Goal: Information Seeking & Learning: Learn about a topic

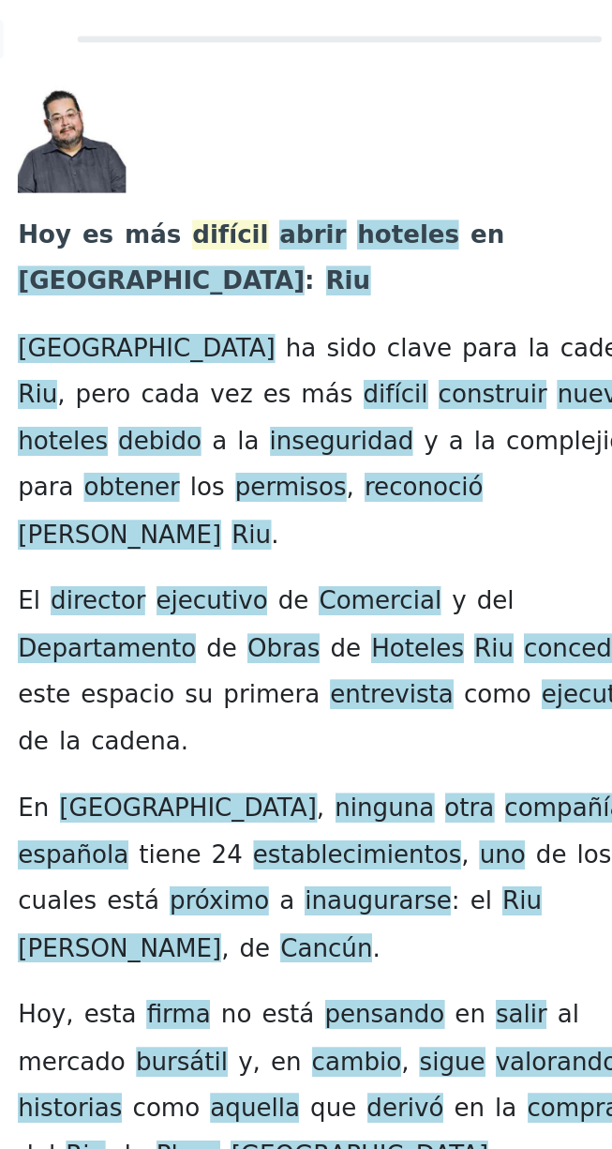
click at [198, 175] on span "difícil" at bounding box center [226, 173] width 56 height 23
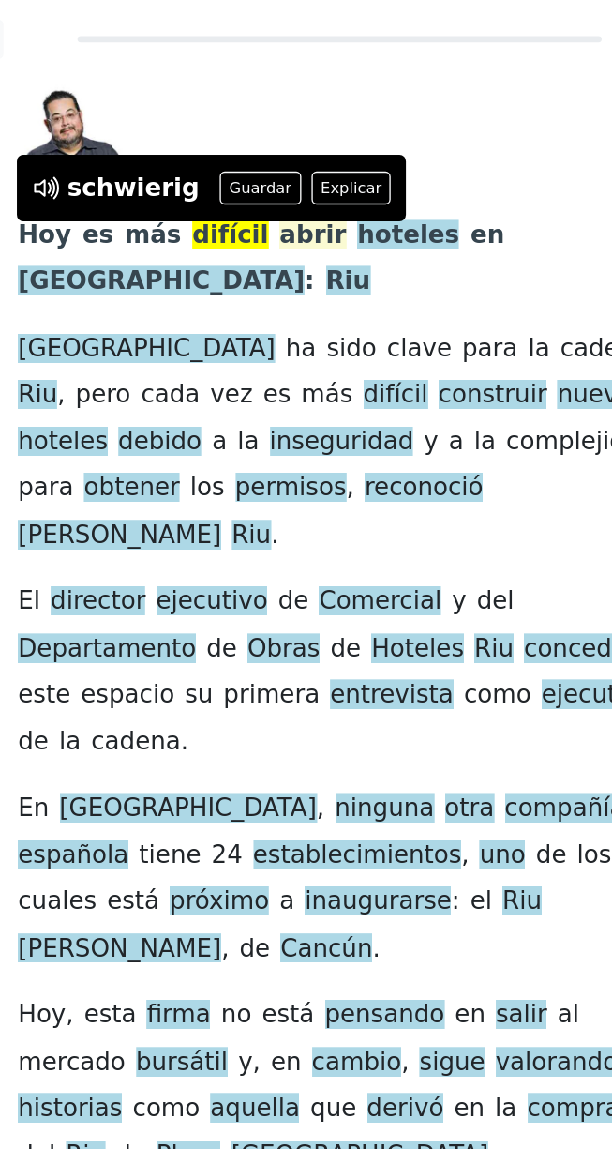
click at [262, 181] on span "abrir" at bounding box center [286, 173] width 49 height 23
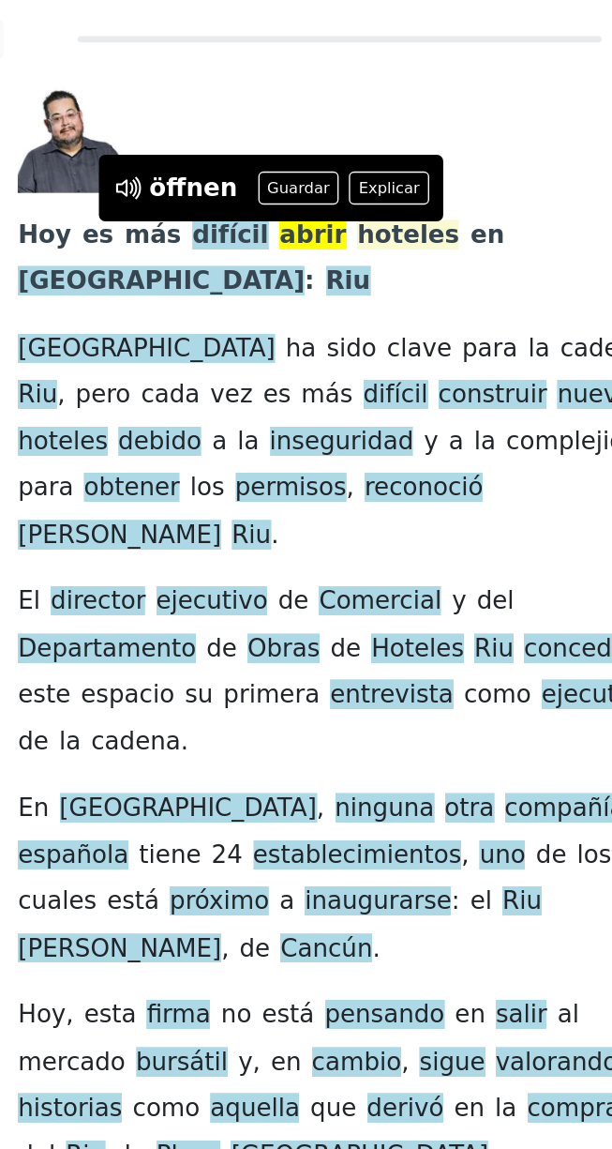
click at [319, 178] on span "hoteles" at bounding box center [356, 173] width 75 height 23
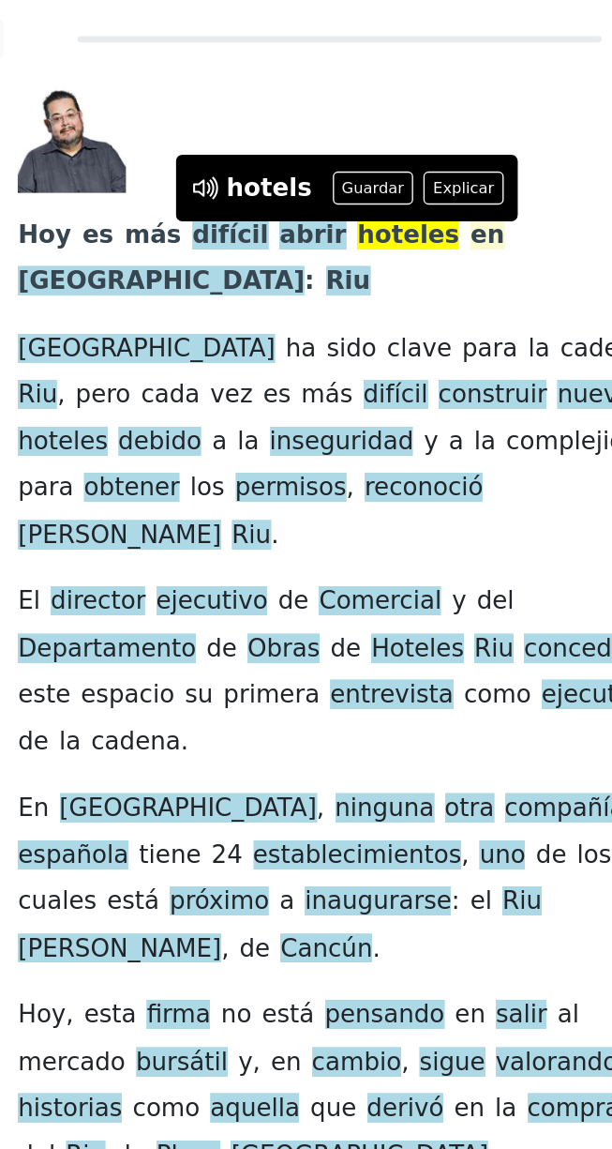
click at [402, 171] on span "en" at bounding box center [414, 173] width 25 height 23
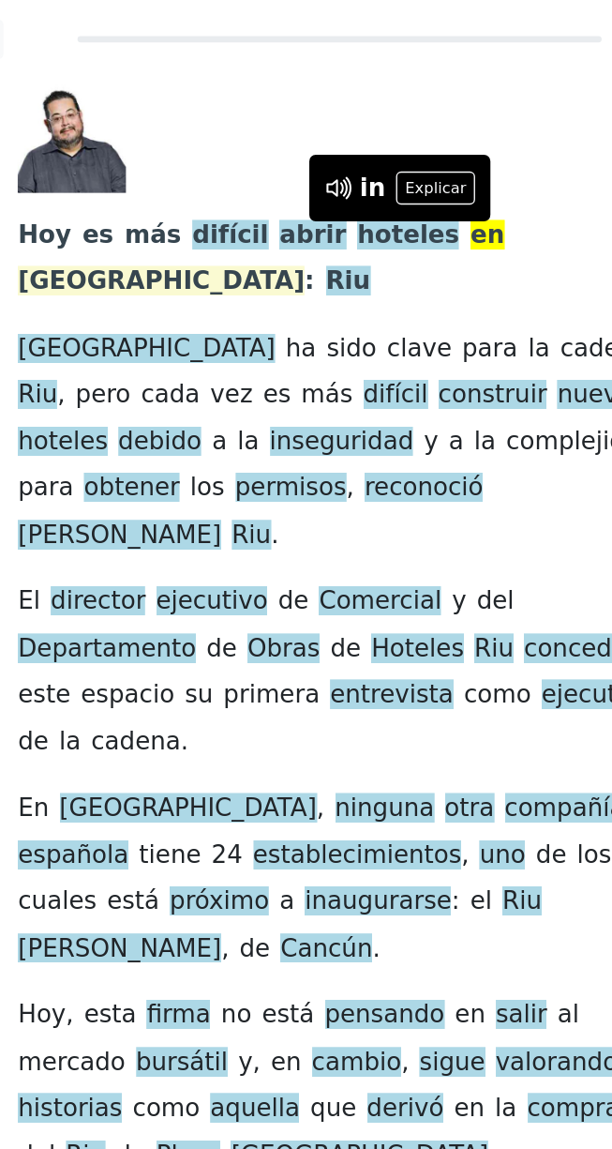
click at [280, 196] on span "México" at bounding box center [174, 207] width 211 height 23
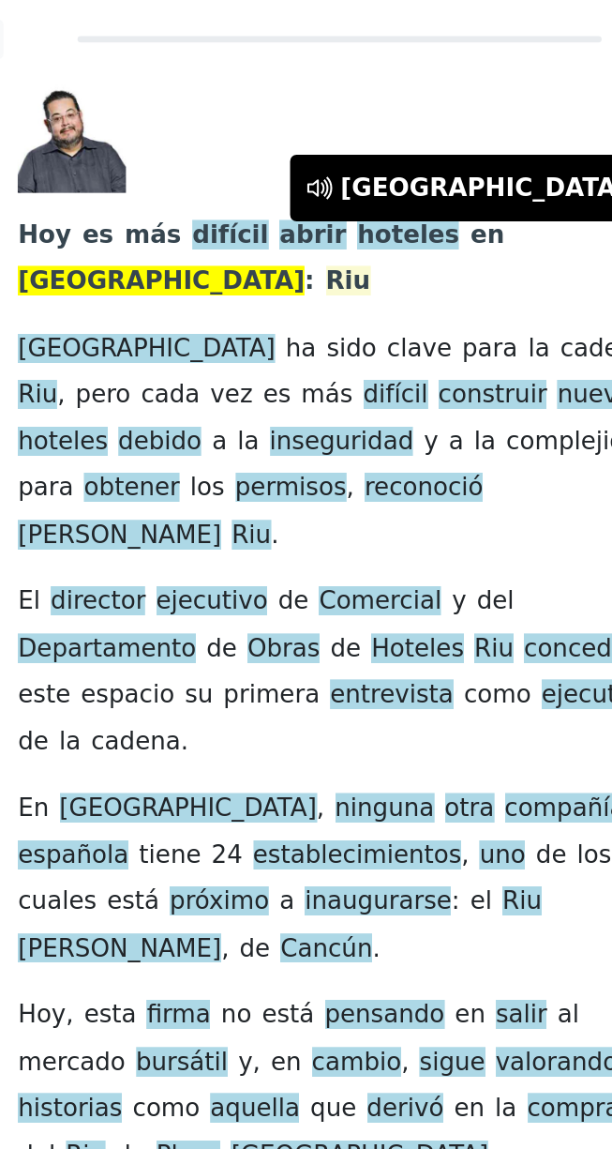
click at [329, 196] on span "Riu" at bounding box center [312, 207] width 33 height 23
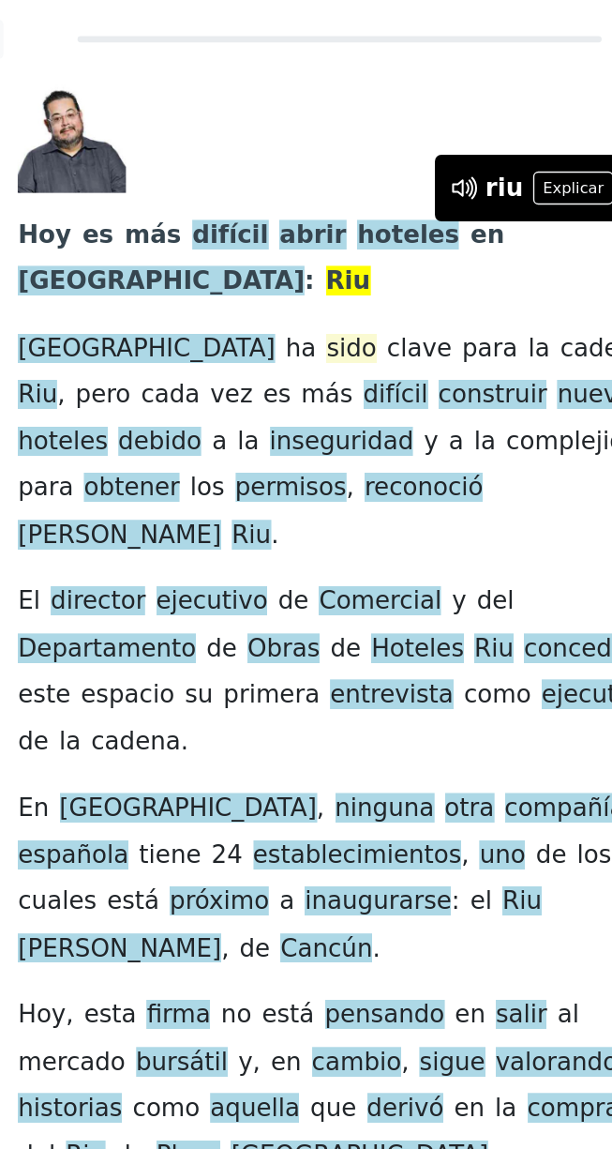
click at [296, 246] on span "sido" at bounding box center [314, 257] width 37 height 23
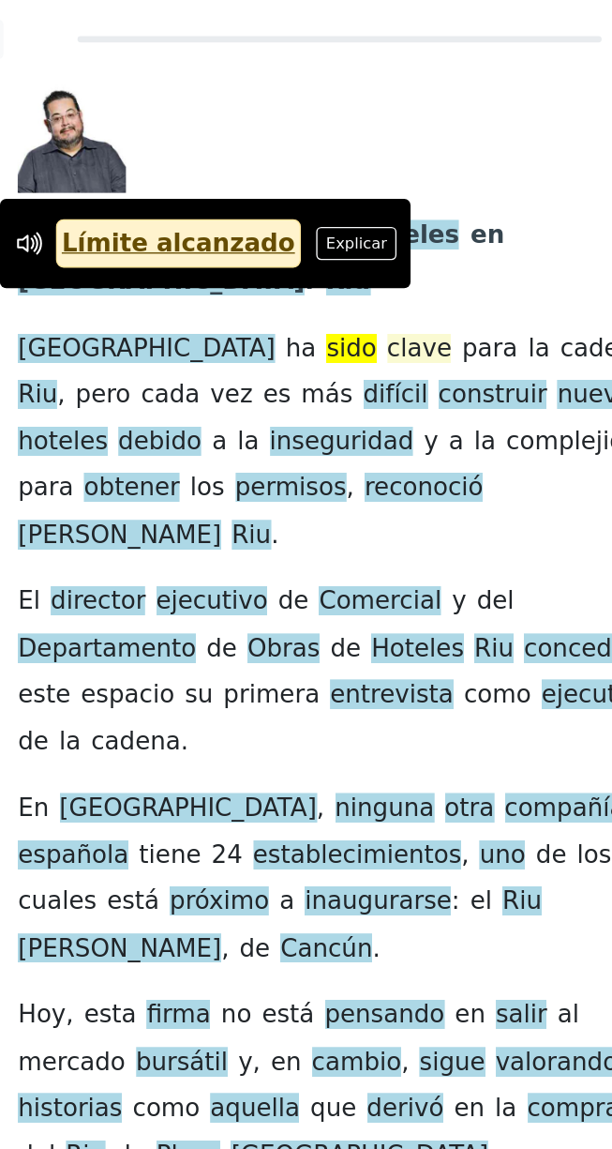
click at [341, 246] on span "clave" at bounding box center [365, 257] width 48 height 23
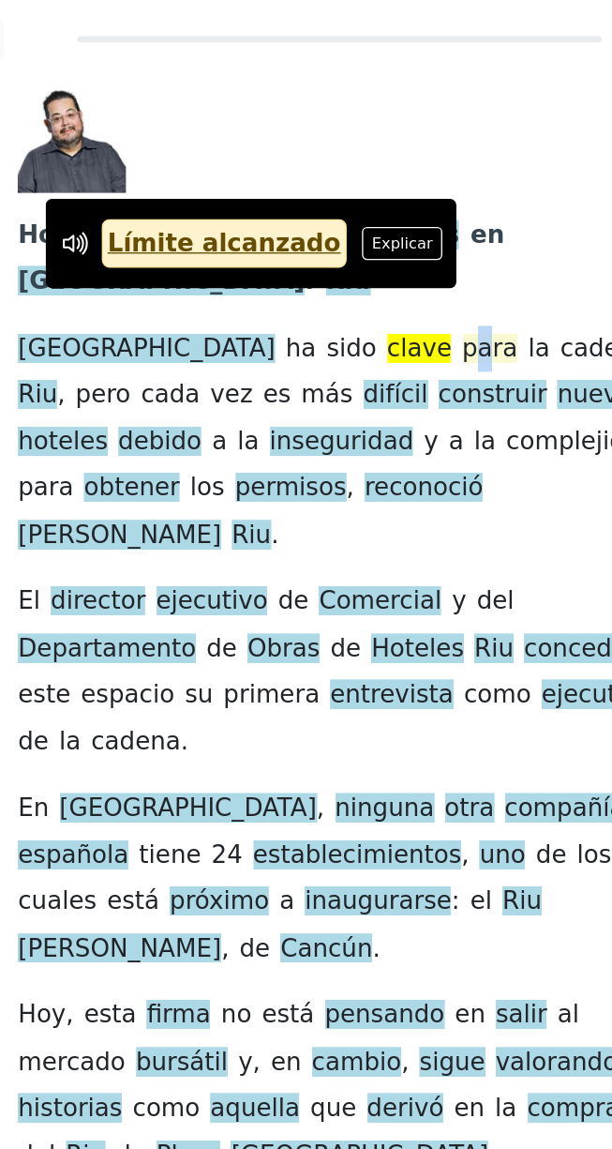
click at [397, 246] on span "para" at bounding box center [417, 257] width 41 height 23
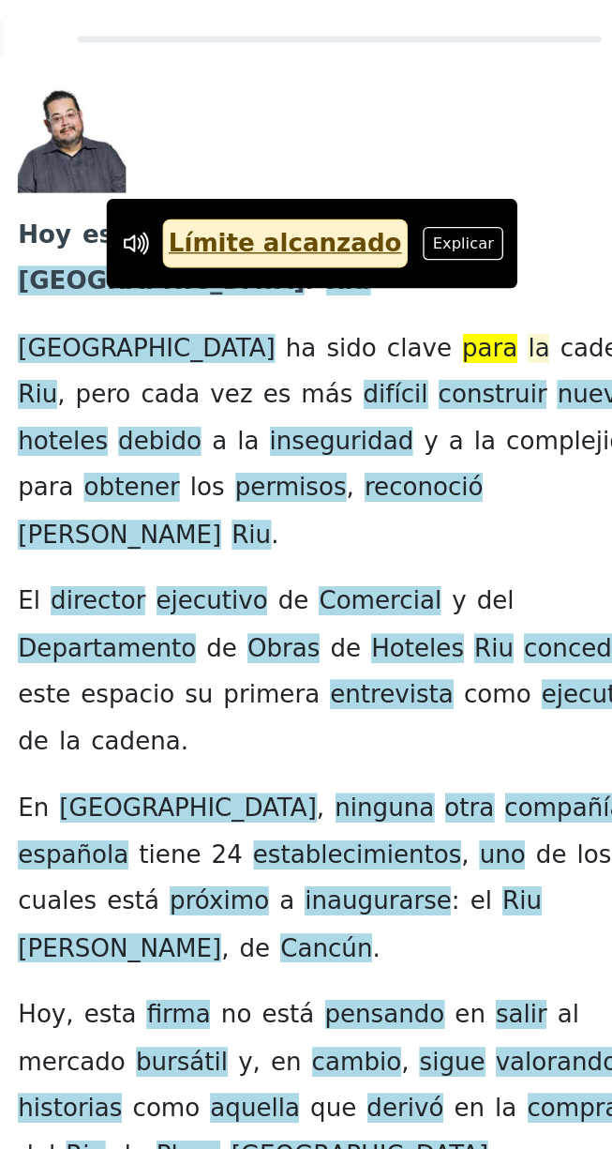
click at [444, 246] on span "la" at bounding box center [452, 257] width 16 height 23
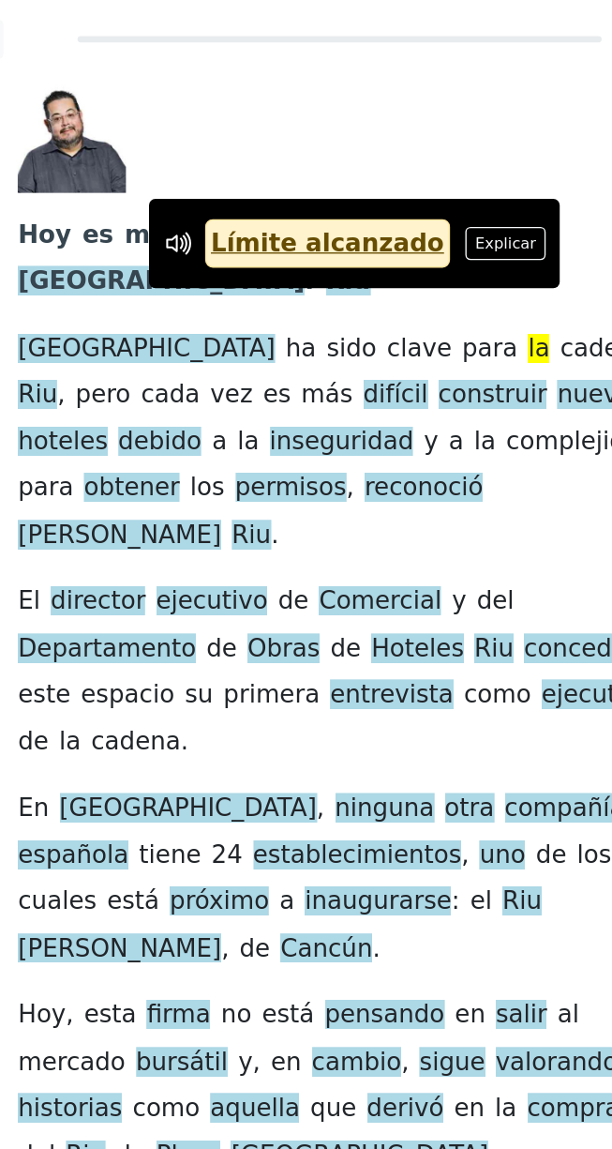
click at [297, 183] on link "Límite alcanzado" at bounding box center [297, 179] width 181 height 37
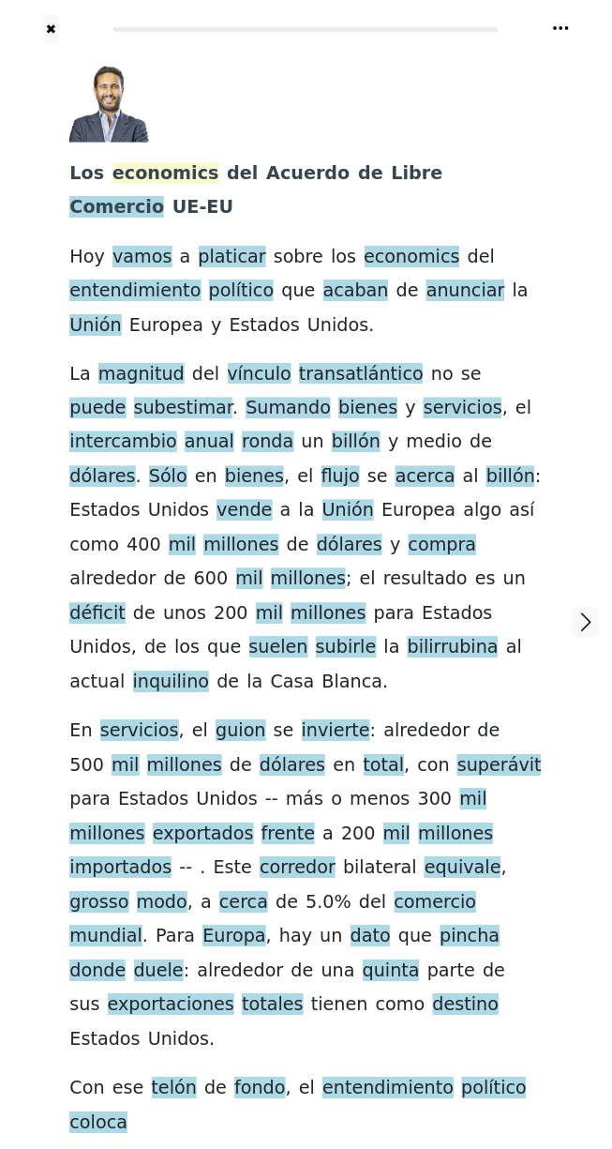
click at [158, 172] on span "economics" at bounding box center [166, 173] width 107 height 23
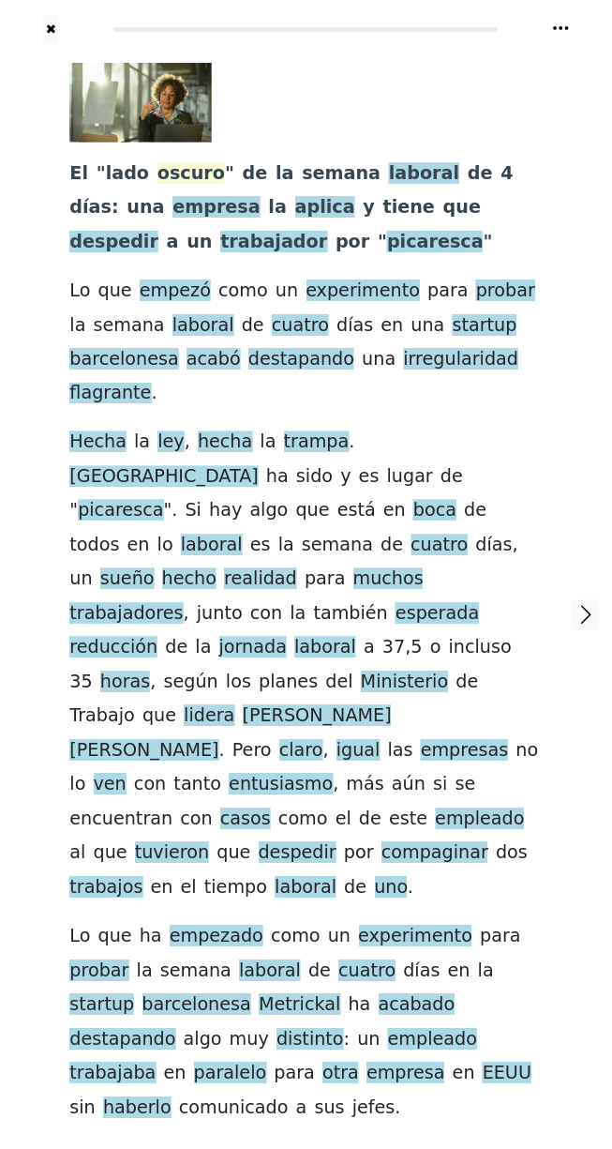
click at [163, 173] on span "oscuro" at bounding box center [192, 173] width 68 height 23
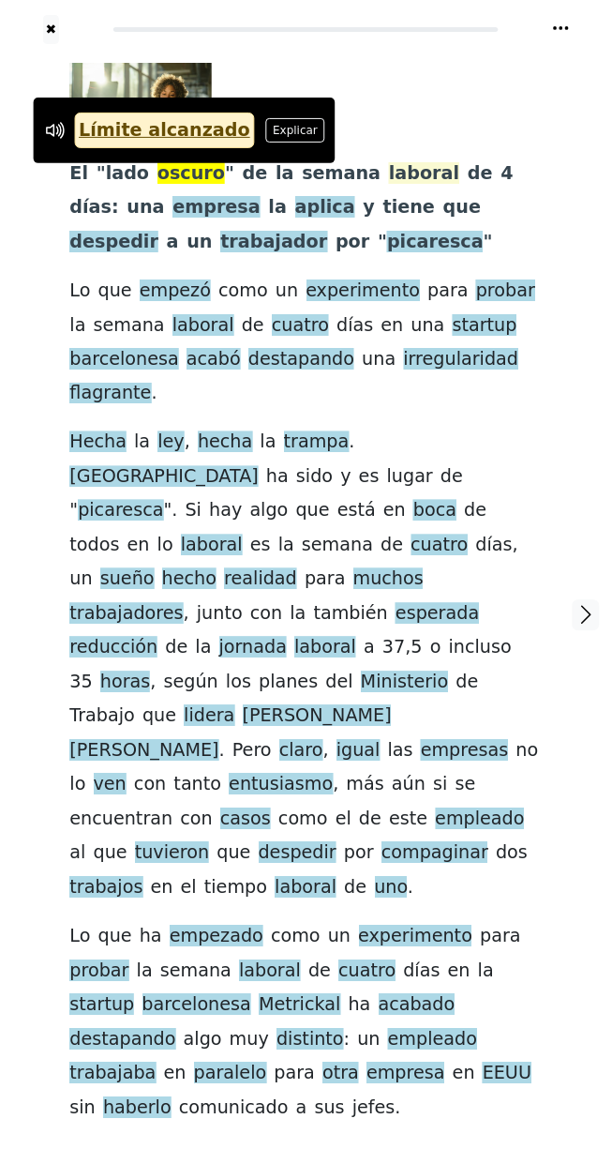
click at [389, 174] on span "laboral" at bounding box center [424, 173] width 70 height 23
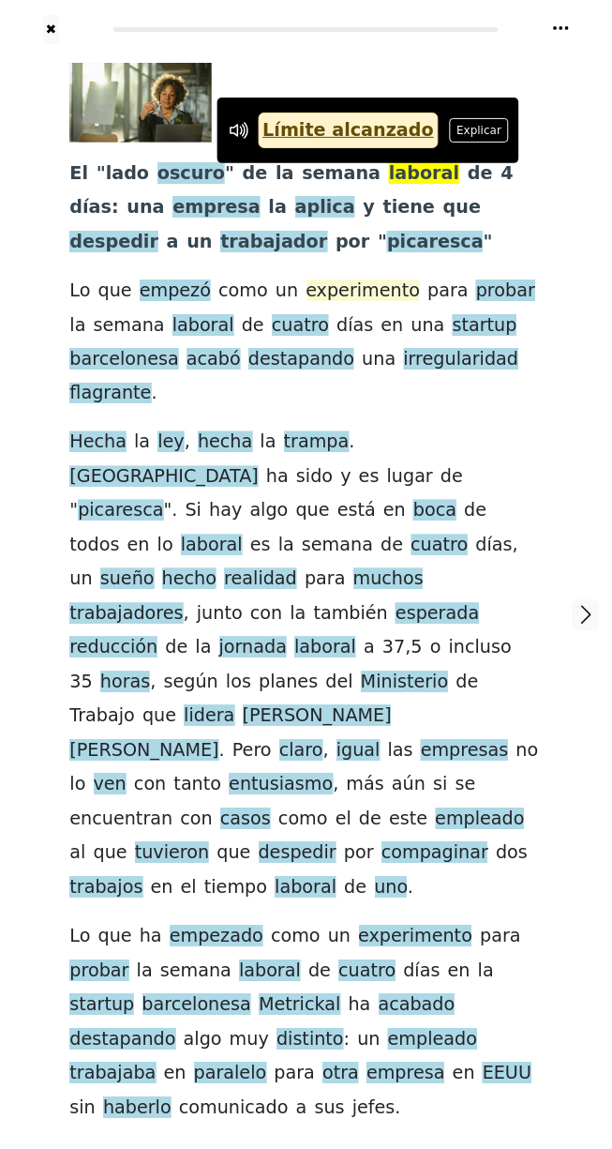
click at [307, 286] on span "experimento" at bounding box center [364, 290] width 114 height 23
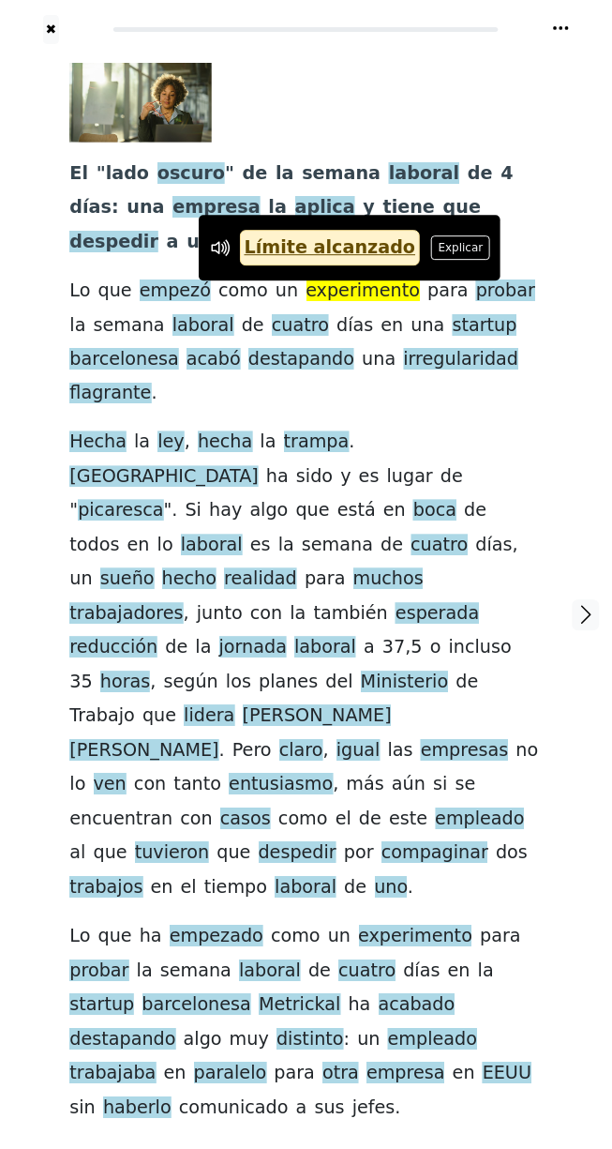
click at [282, 68] on div at bounding box center [298, 103] width 458 height 80
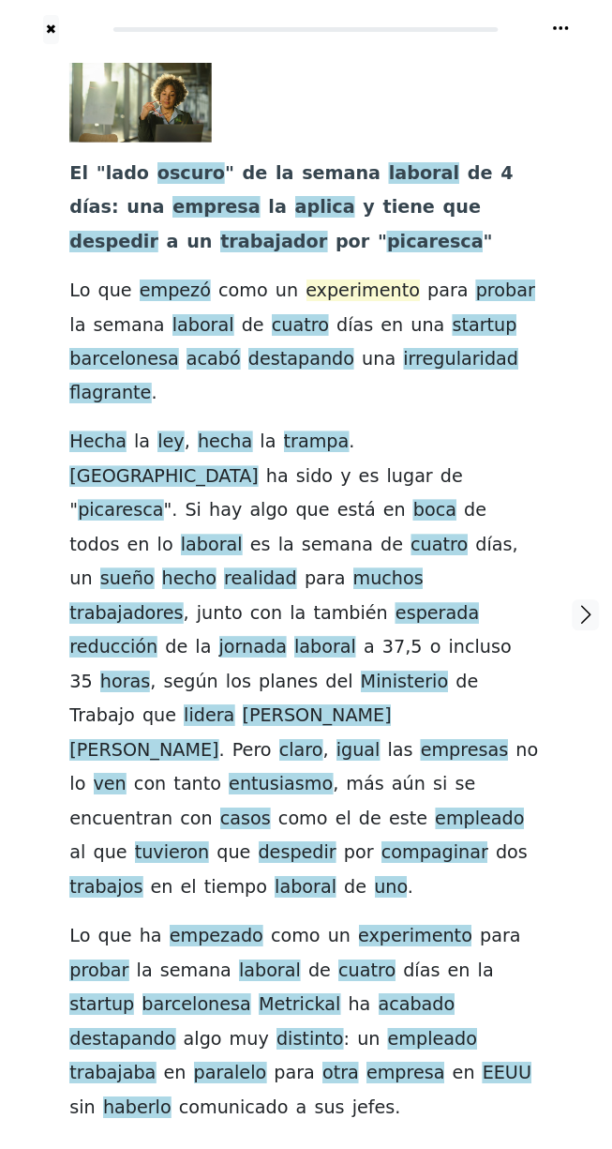
click at [307, 286] on span "experimento" at bounding box center [364, 290] width 114 height 23
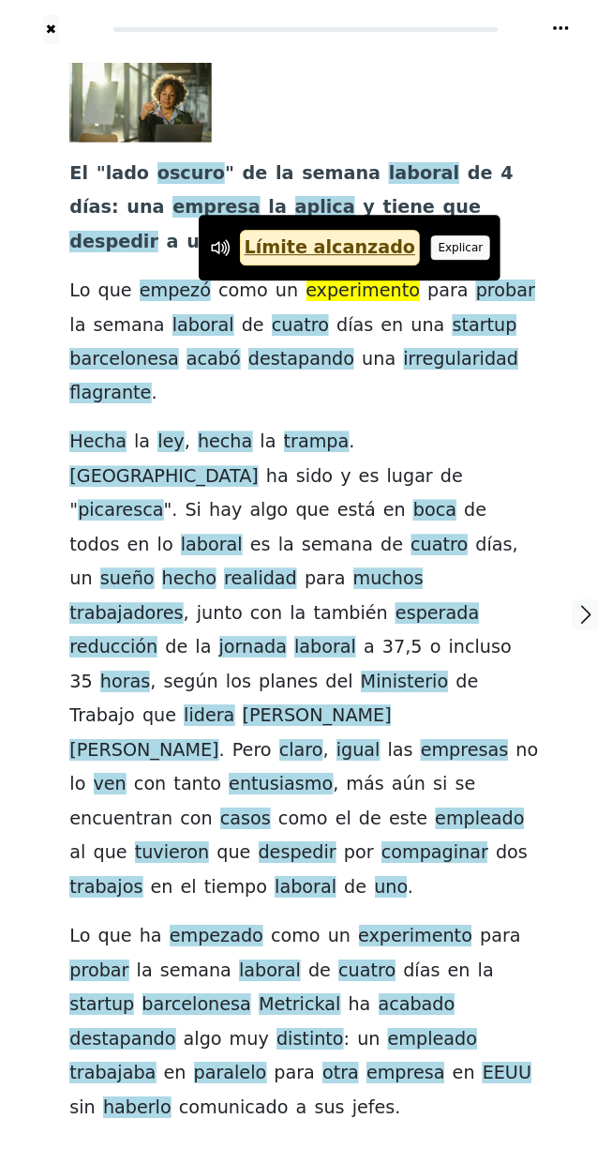
click at [432, 252] on button "Explicar" at bounding box center [461, 247] width 59 height 24
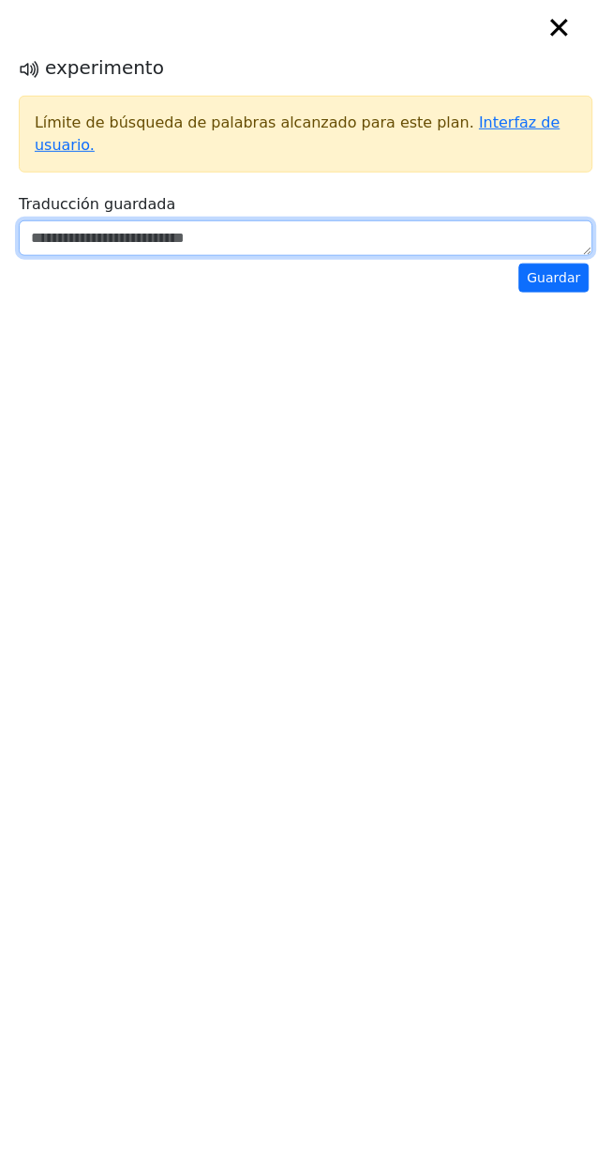
click at [274, 224] on textarea at bounding box center [306, 238] width 575 height 36
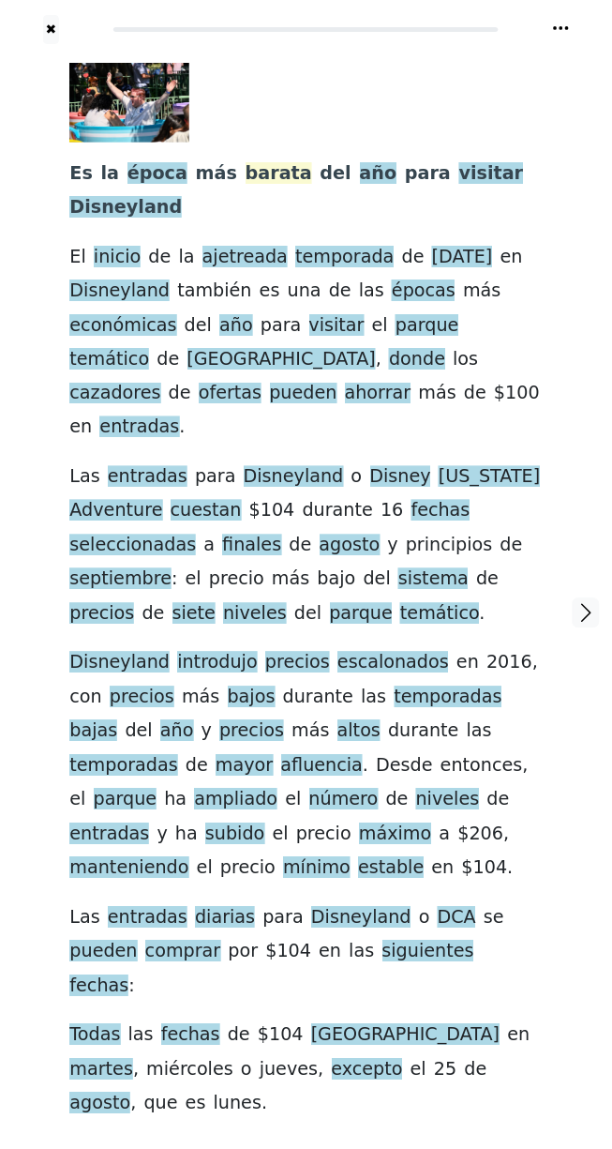
click at [246, 181] on span "barata" at bounding box center [279, 173] width 67 height 23
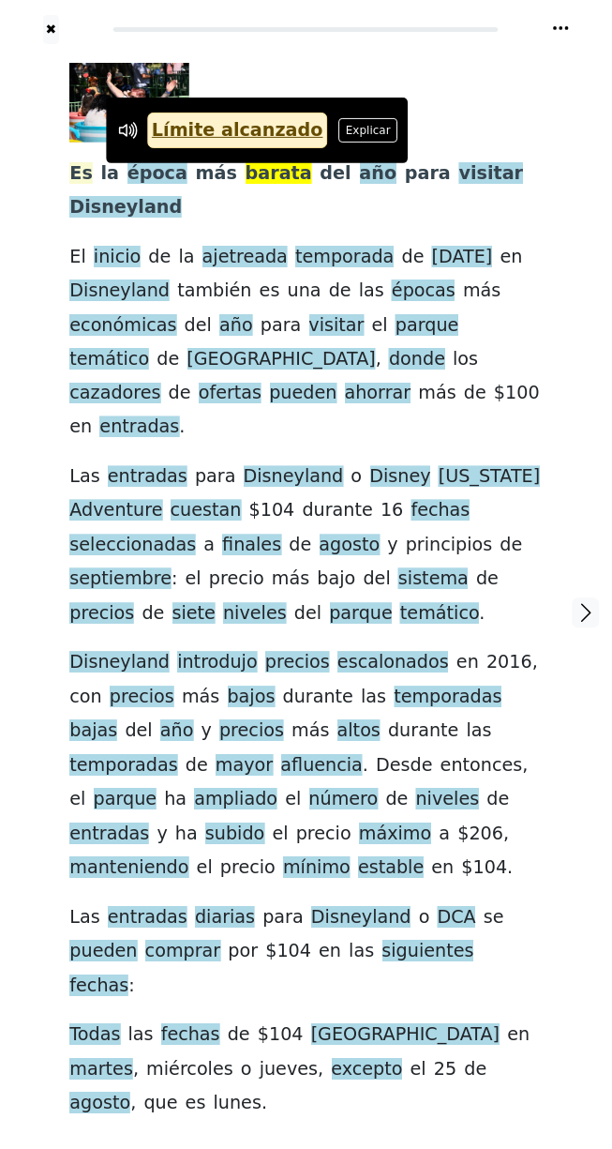
click at [80, 169] on span "Es" at bounding box center [80, 173] width 23 height 23
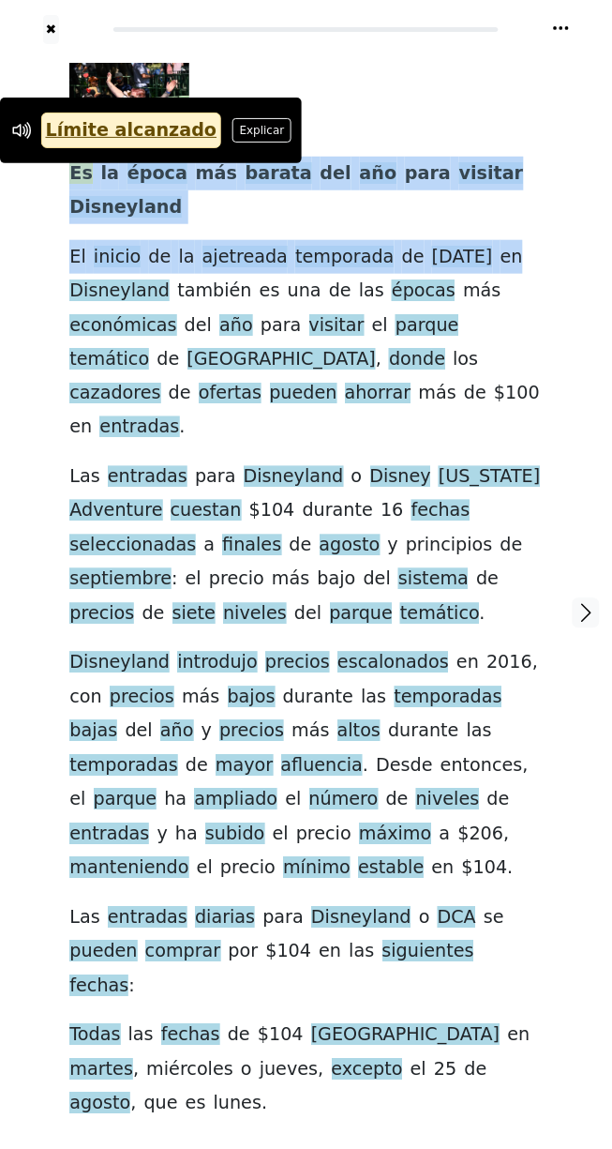
drag, startPoint x: 67, startPoint y: 173, endPoint x: 497, endPoint y: 193, distance: 430.8
click at [497, 193] on div "Es la época más barata del año para visitar Disneyland El inicio de la ajetread…" at bounding box center [306, 613] width 510 height 1138
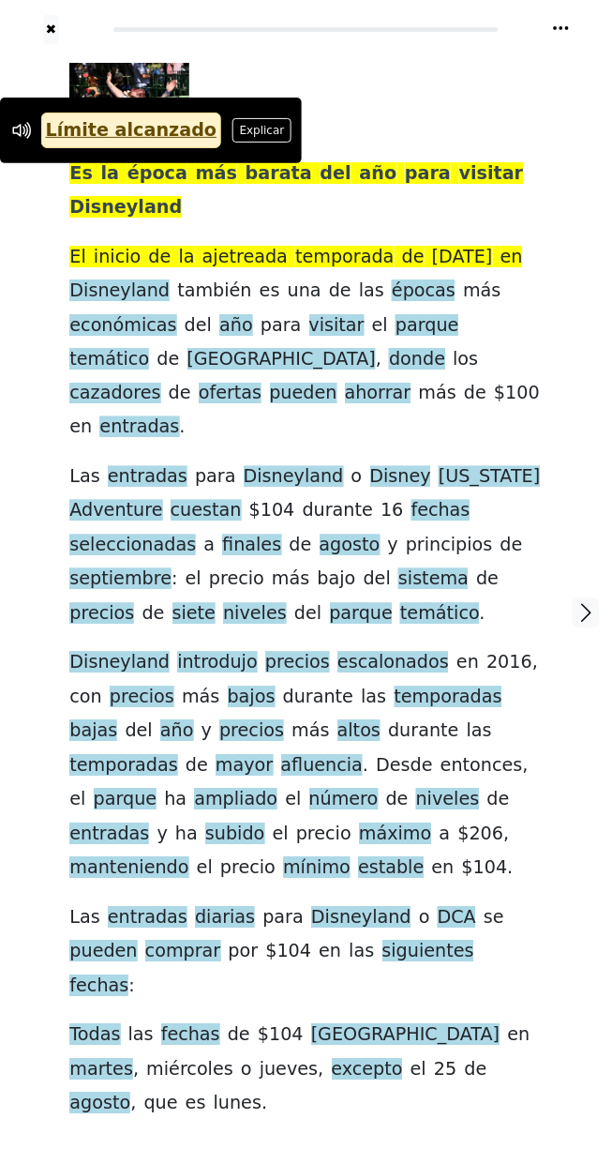
click at [371, 136] on div at bounding box center [298, 103] width 458 height 80
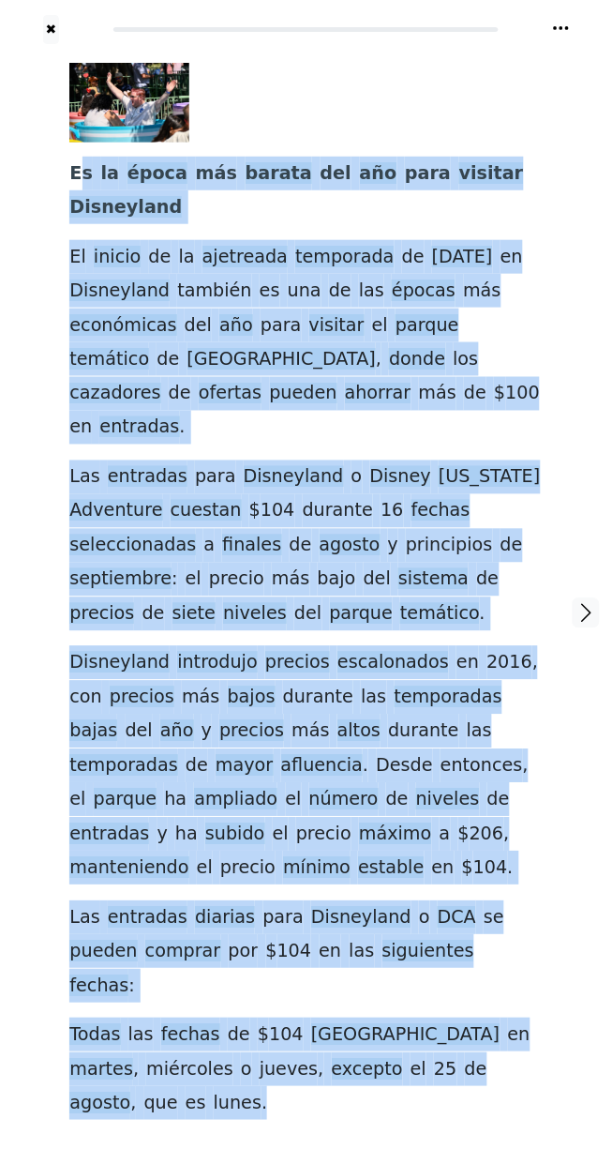
drag, startPoint x: 76, startPoint y: 172, endPoint x: 468, endPoint y: 975, distance: 894.0
click at [468, 975] on div "Es la época más barata del año para visitar Disneyland El inicio de la ajetread…" at bounding box center [305, 592] width 473 height 1058
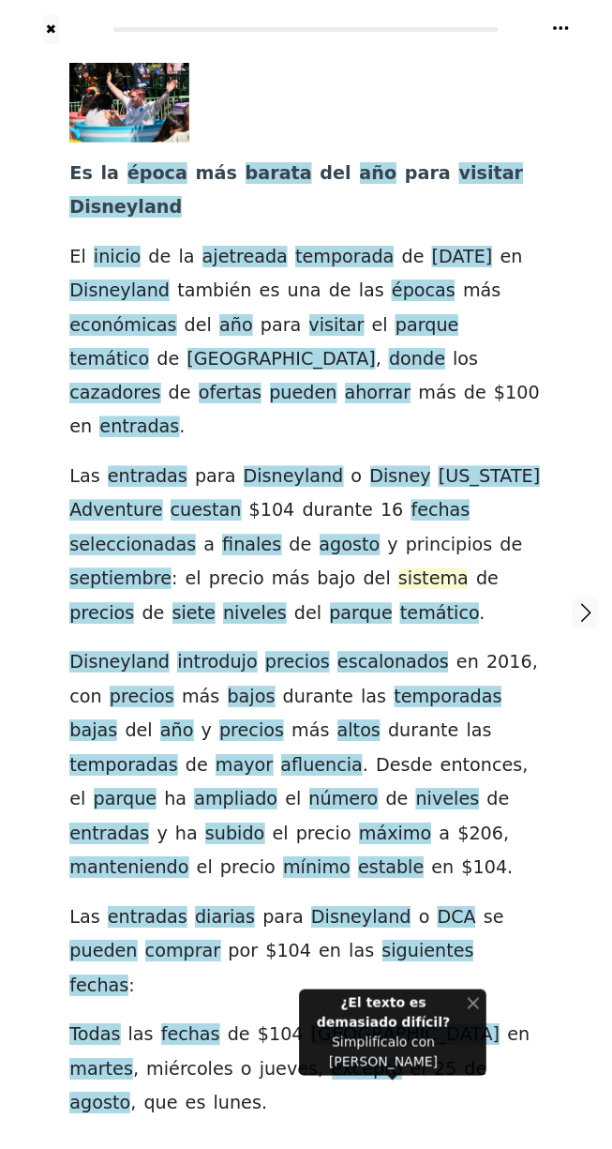
click at [398, 568] on span "sistema" at bounding box center [433, 579] width 70 height 23
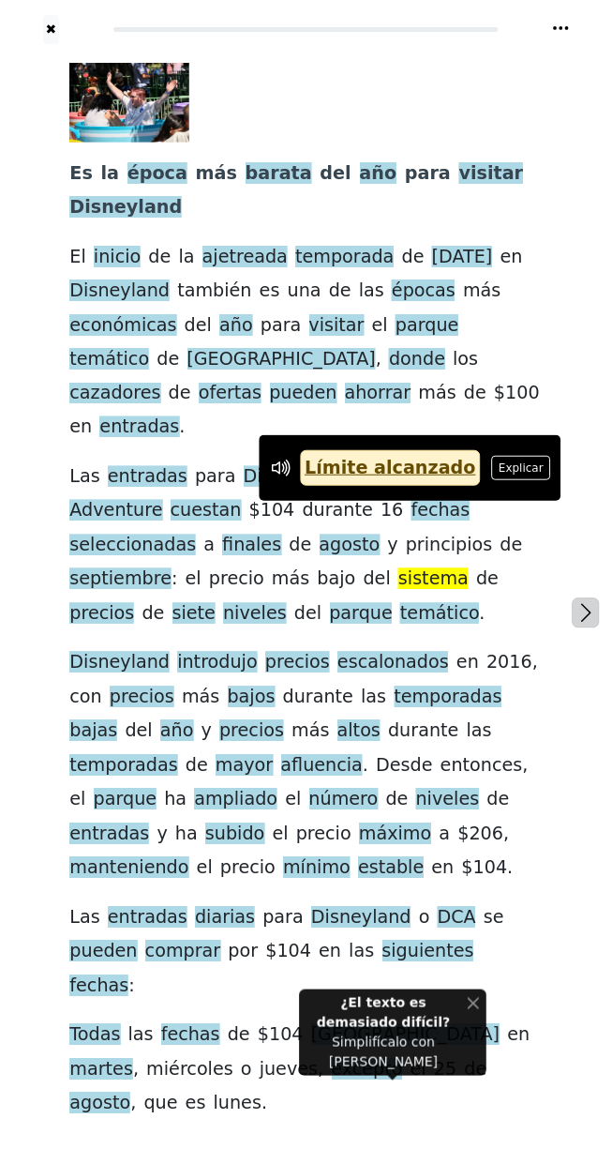
click at [582, 602] on icon "button" at bounding box center [587, 613] width 23 height 23
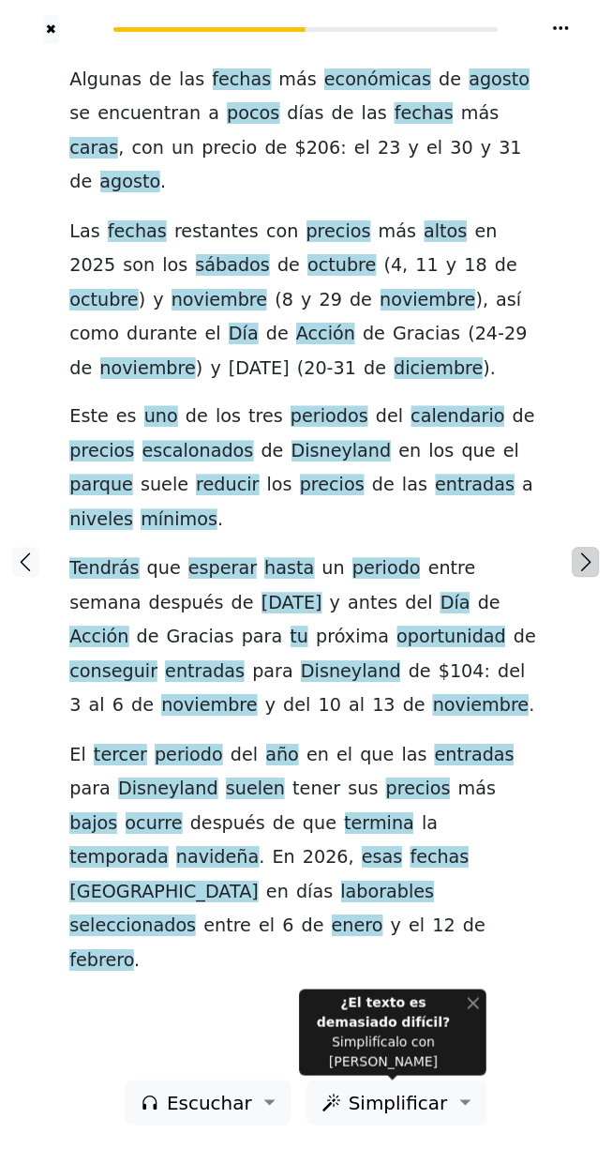
click at [589, 570] on icon "button" at bounding box center [587, 562] width 23 height 23
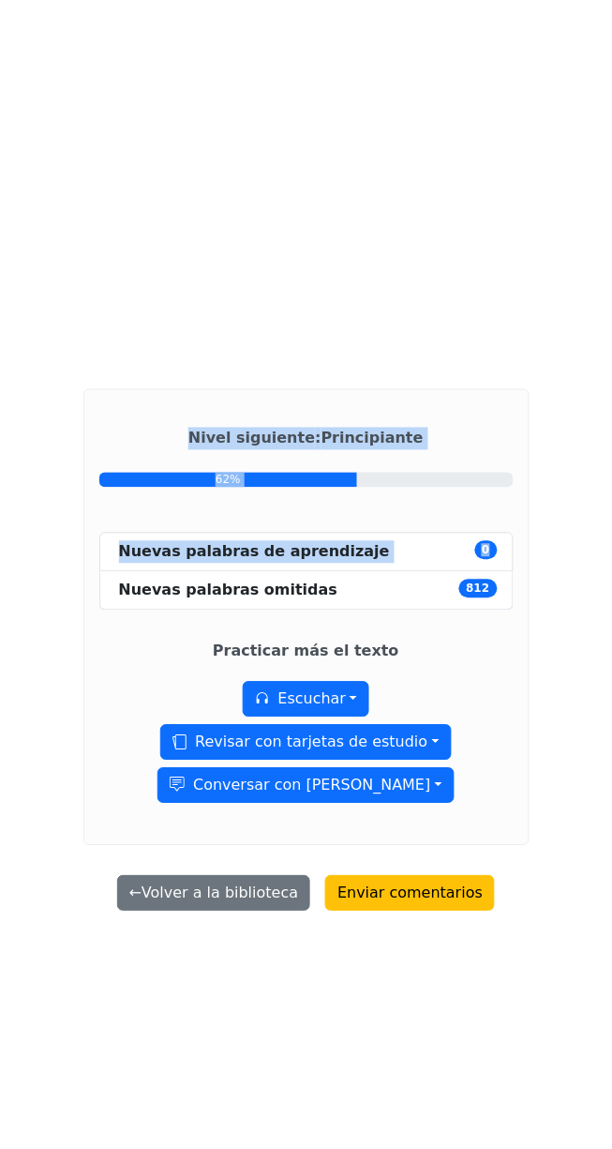
drag, startPoint x: 118, startPoint y: 496, endPoint x: 506, endPoint y: 637, distance: 412.8
click at [506, 637] on div "Nivel siguiente : Principiante 62% Nuevas palabras de aprendizaje 0 Nuevas pala…" at bounding box center [306, 617] width 446 height 457
click at [246, 911] on button "← Volver a la biblioteca" at bounding box center [214, 894] width 194 height 36
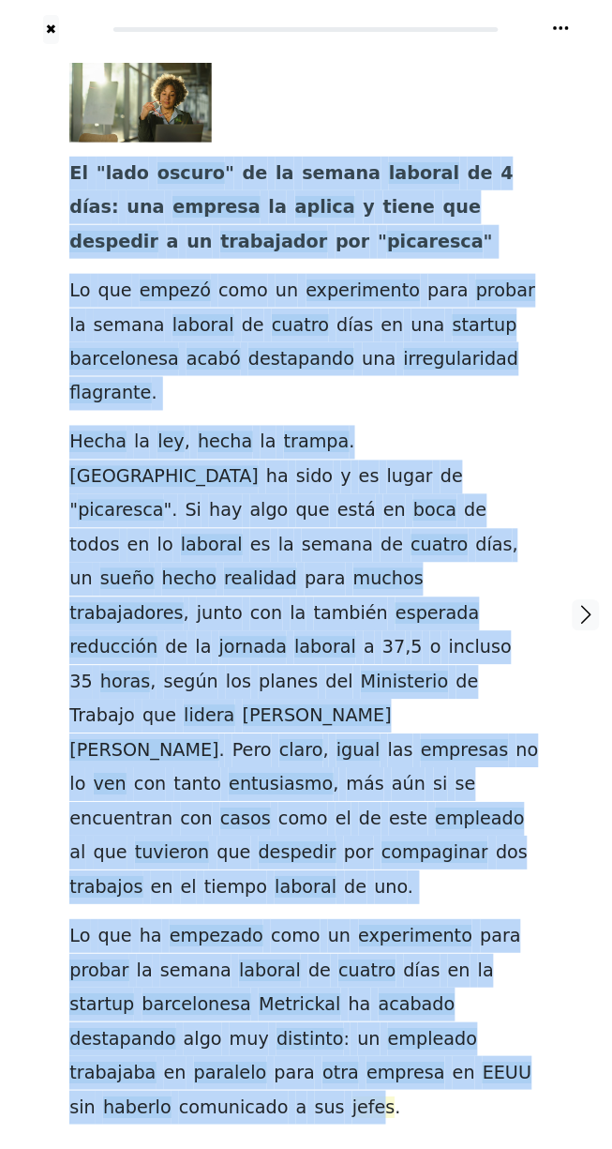
drag, startPoint x: 73, startPoint y: 168, endPoint x: 508, endPoint y: 979, distance: 920.3
click at [508, 979] on div "El " lado oscuro " de la semana laboral de 4 días : una empresa la aplica y tie…" at bounding box center [305, 594] width 473 height 1062
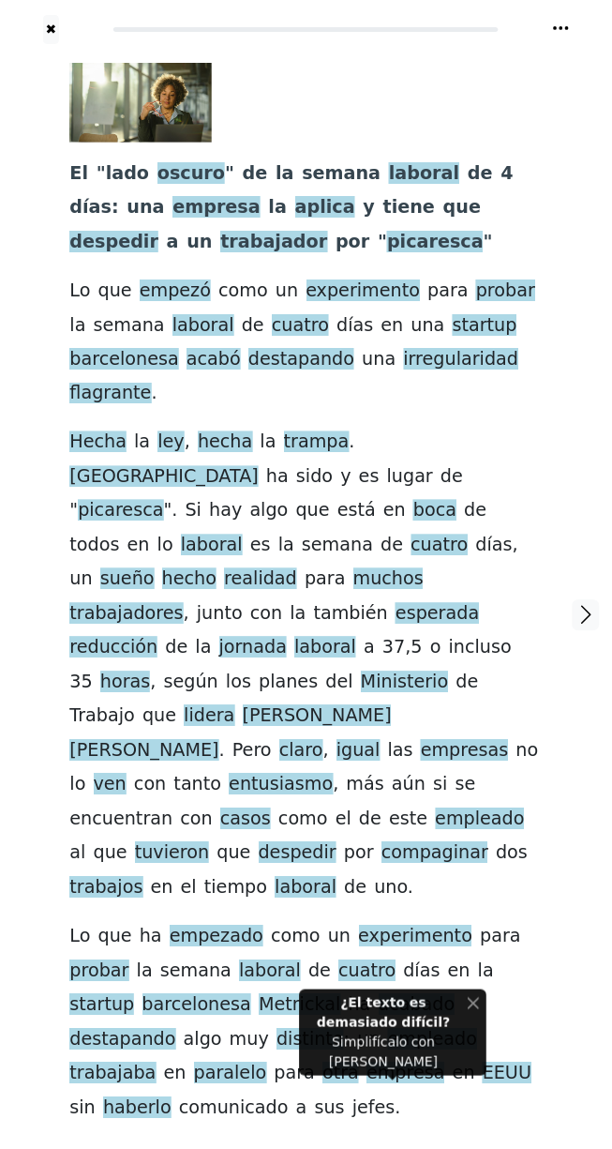
click at [383, 1020] on strong "¿El texto es demasiado difícil?" at bounding box center [383, 1013] width 133 height 35
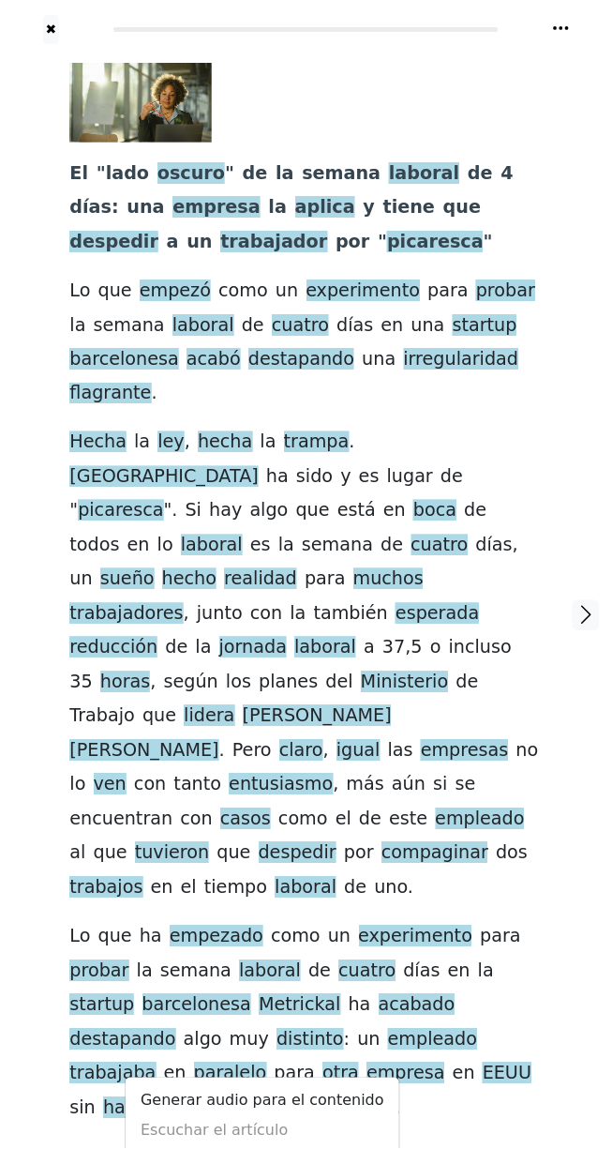
click at [426, 1071] on div "El " lado oscuro " de la semana laboral de 4 días : una empresa la aplica y tie…" at bounding box center [306, 615] width 510 height 1142
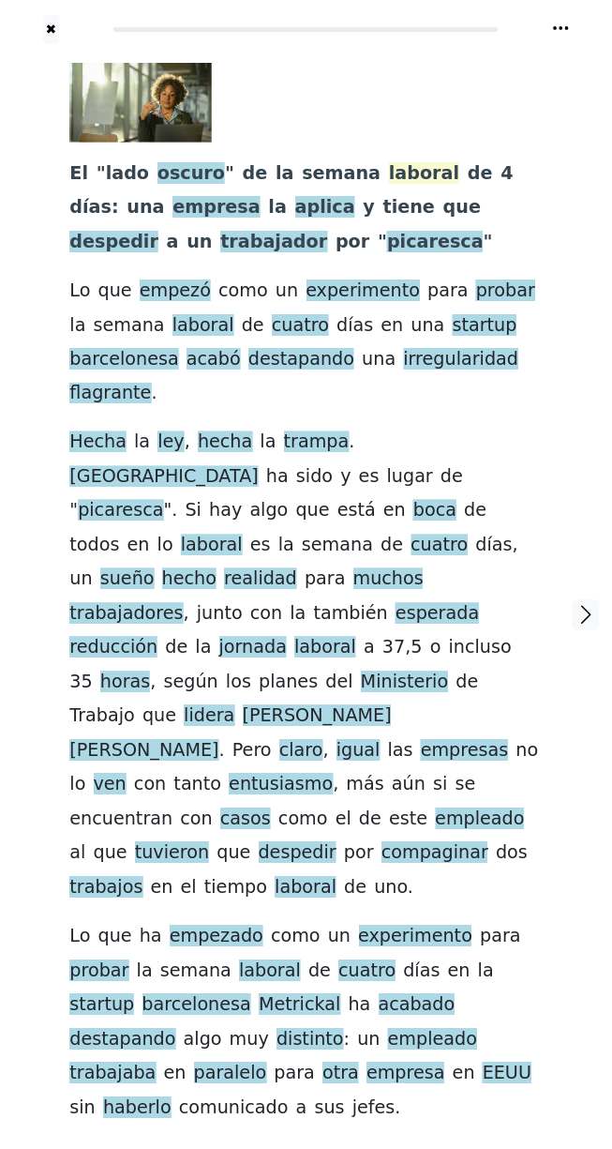
click at [389, 171] on span "laboral" at bounding box center [424, 173] width 70 height 23
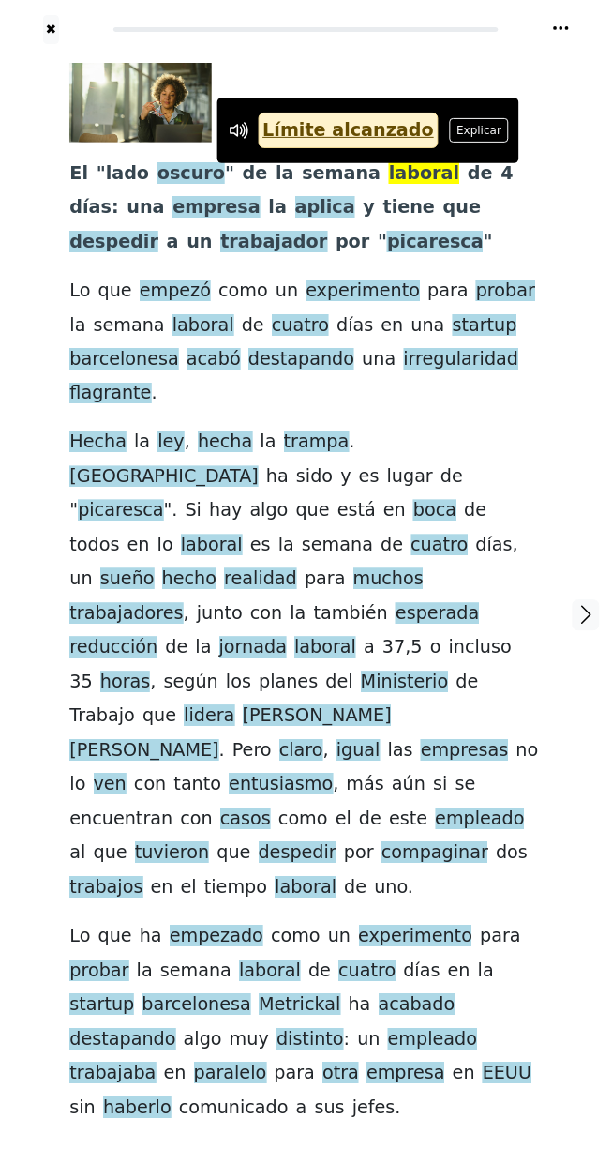
click at [353, 118] on link "Límite alcanzado" at bounding box center [348, 131] width 181 height 37
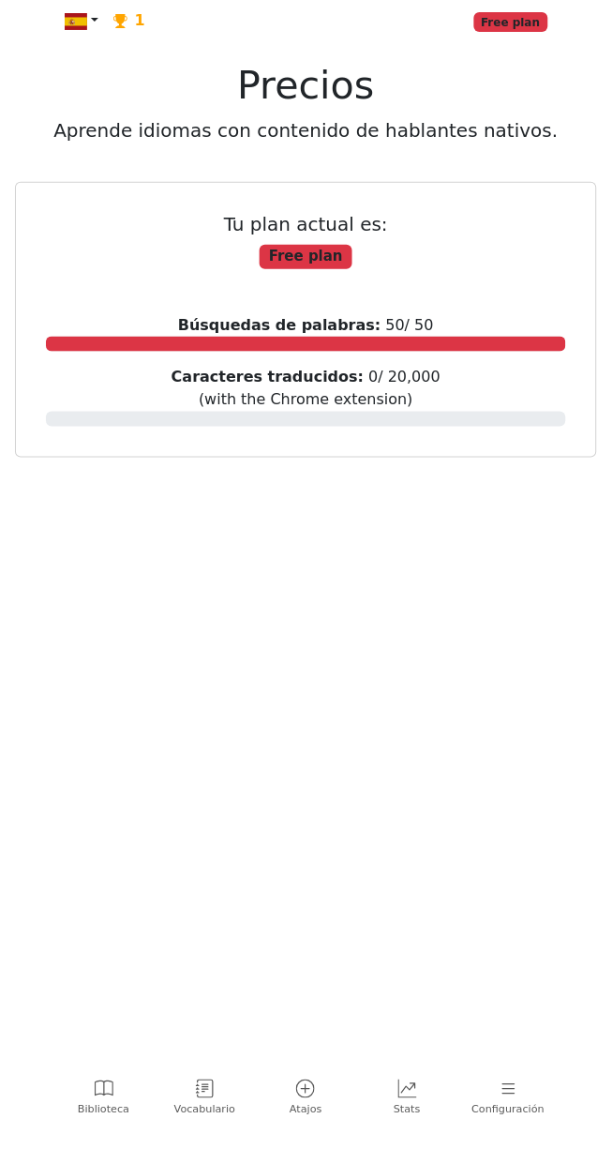
scroll to position [8, 0]
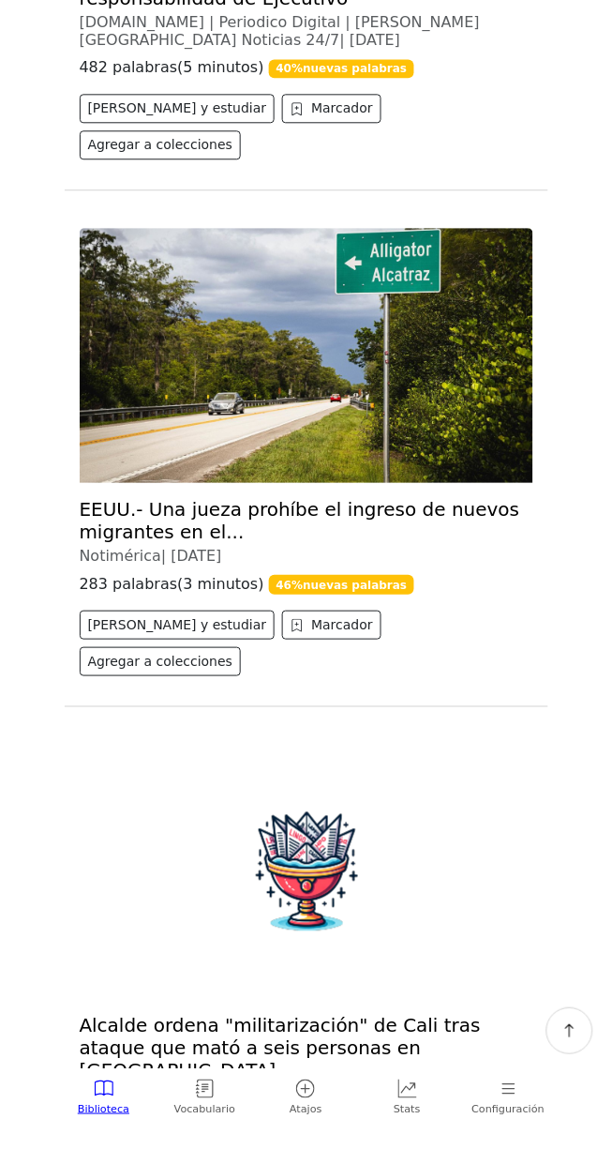
scroll to position [5983, 0]
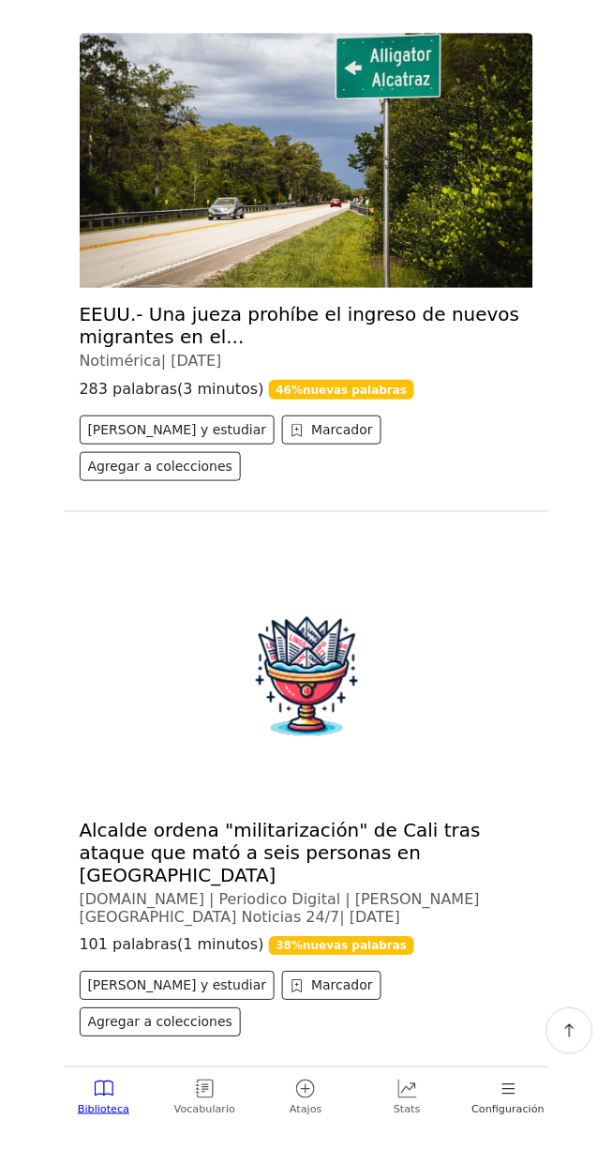
click at [513, 1097] on icon at bounding box center [509, 1089] width 19 height 19
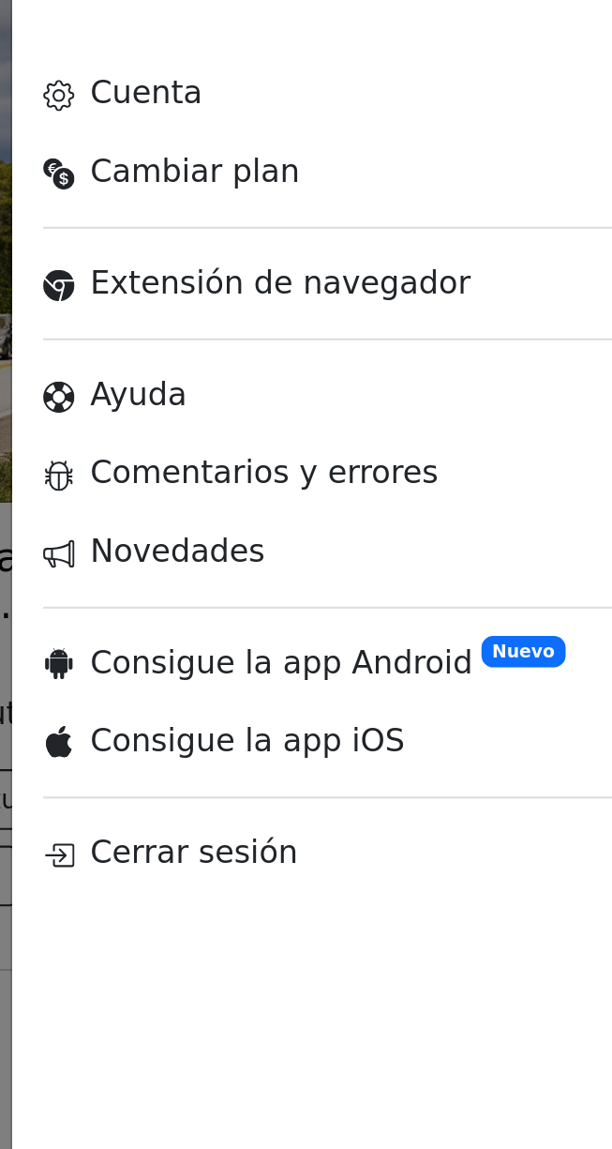
click at [287, 86] on link "Cuenta" at bounding box center [417, 92] width 329 height 38
select select "**********"
select select "******"
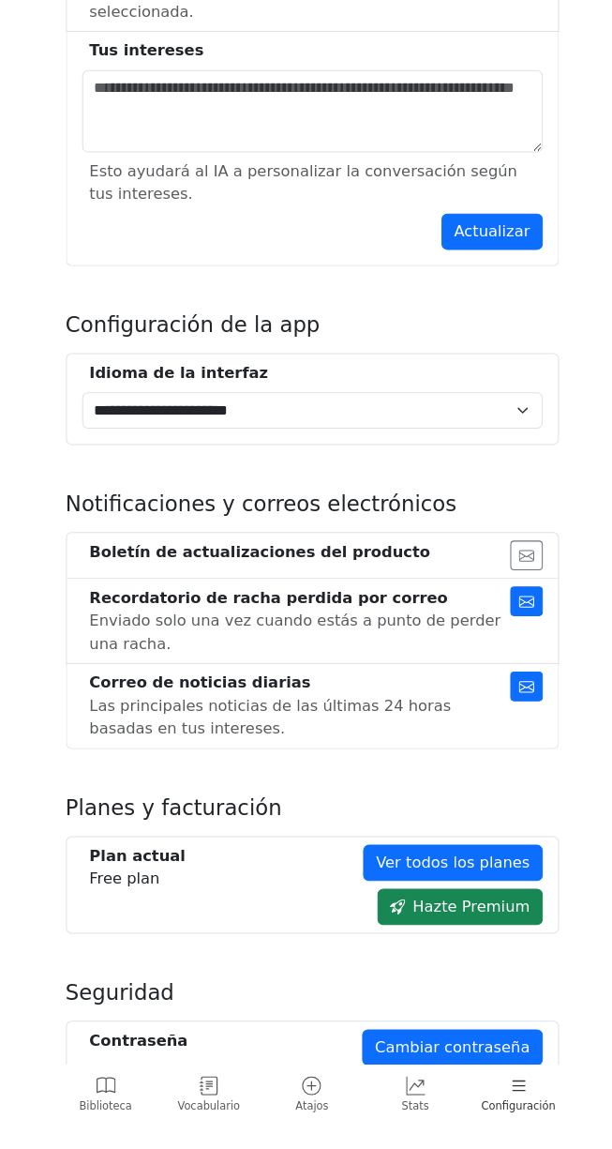
scroll to position [563, 0]
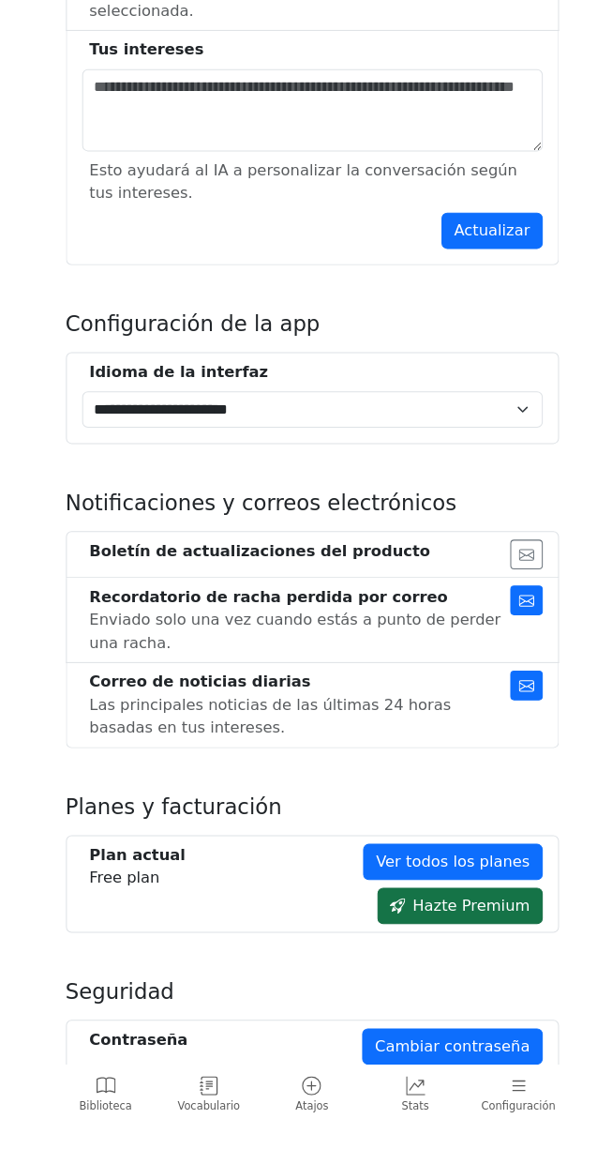
click at [454, 913] on link "Hazte Premium" at bounding box center [451, 913] width 162 height 36
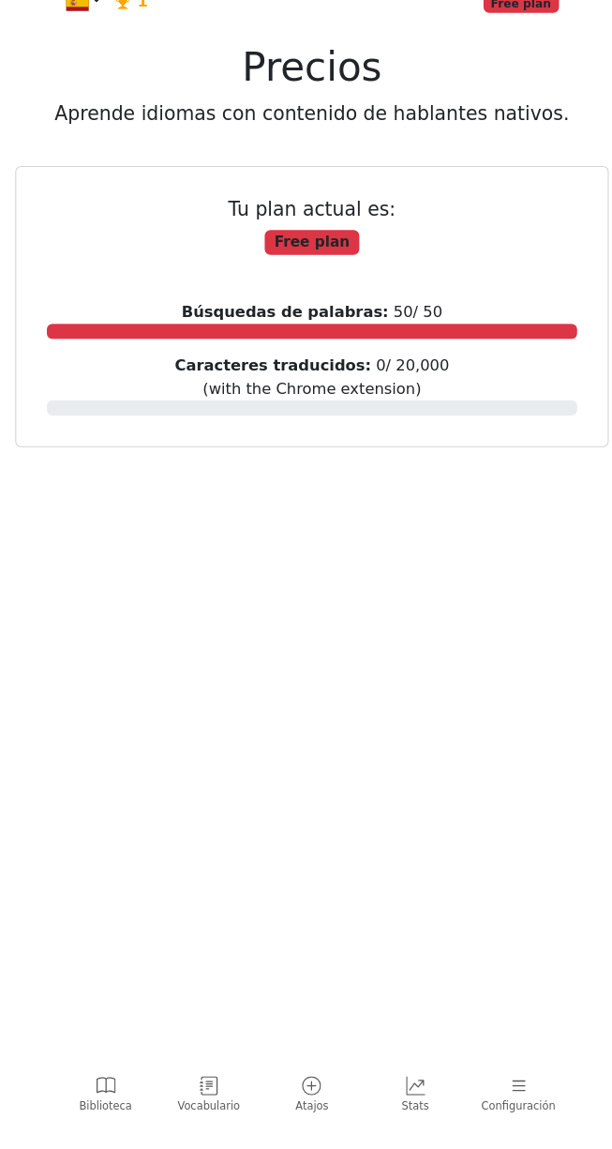
select select "**********"
select select "******"
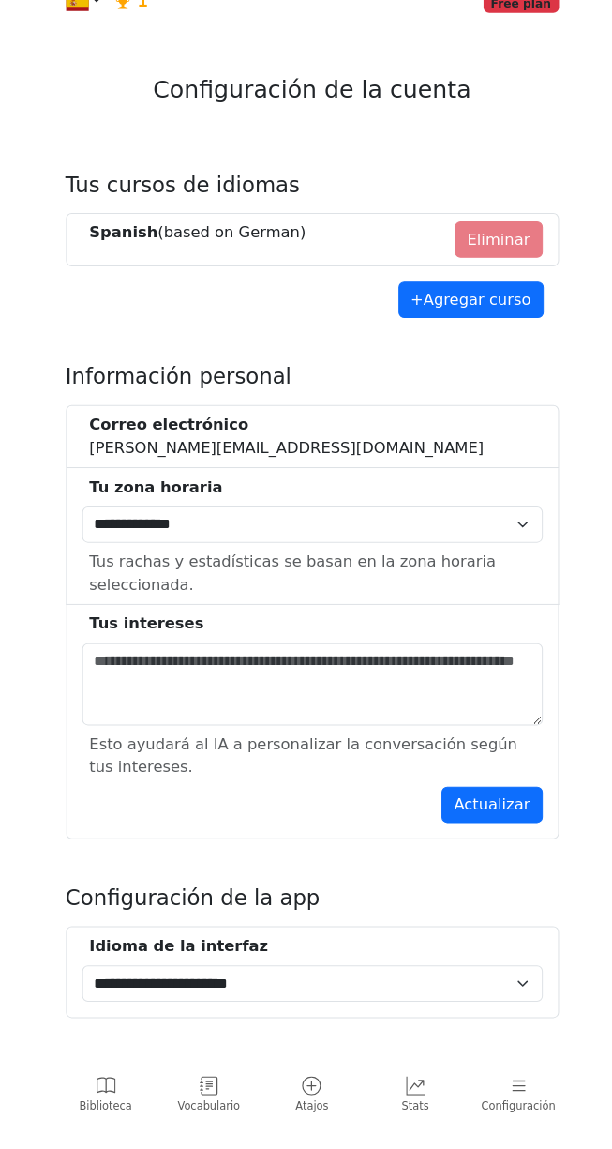
scroll to position [563, 0]
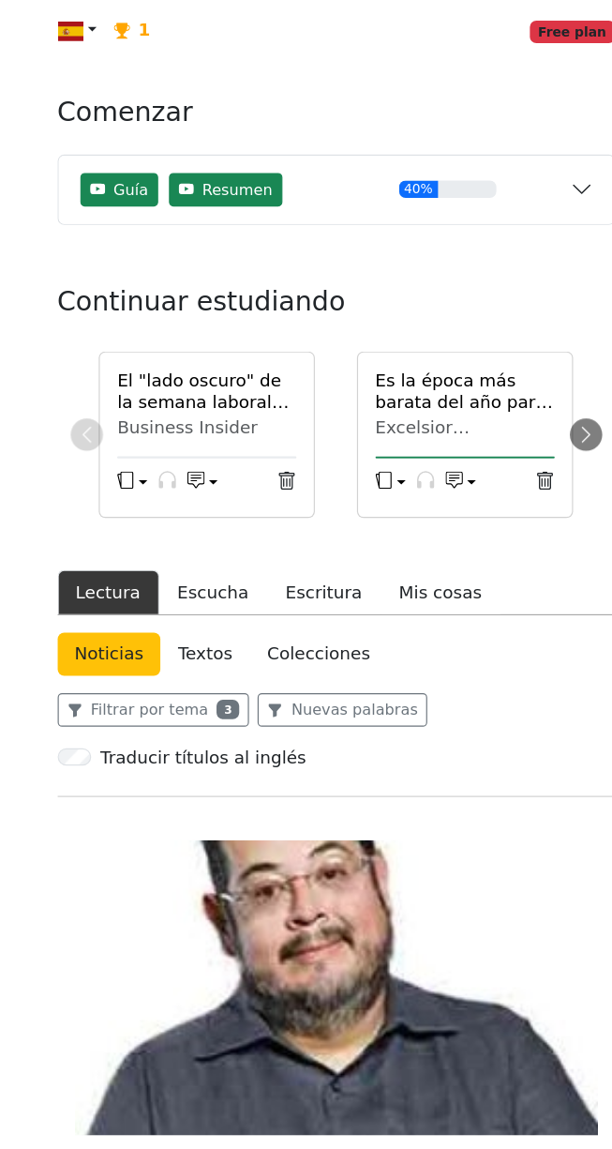
click at [111, 563] on link "Noticias" at bounding box center [110, 567] width 90 height 38
click at [168, 554] on link "Textos" at bounding box center [192, 567] width 77 height 38
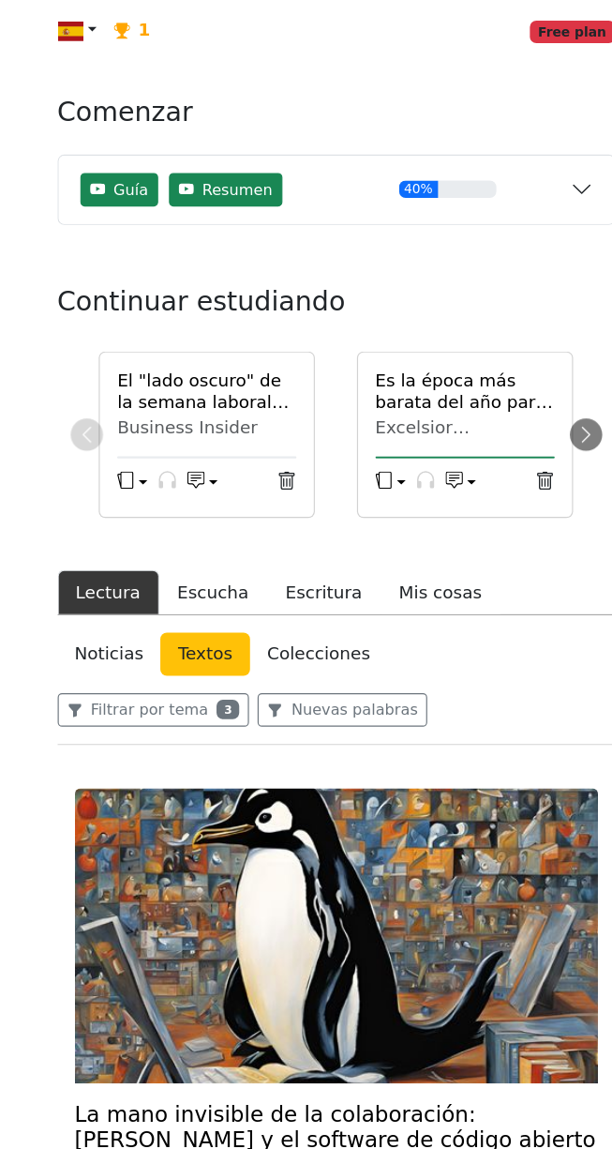
click at [117, 569] on link "Noticias" at bounding box center [110, 567] width 90 height 38
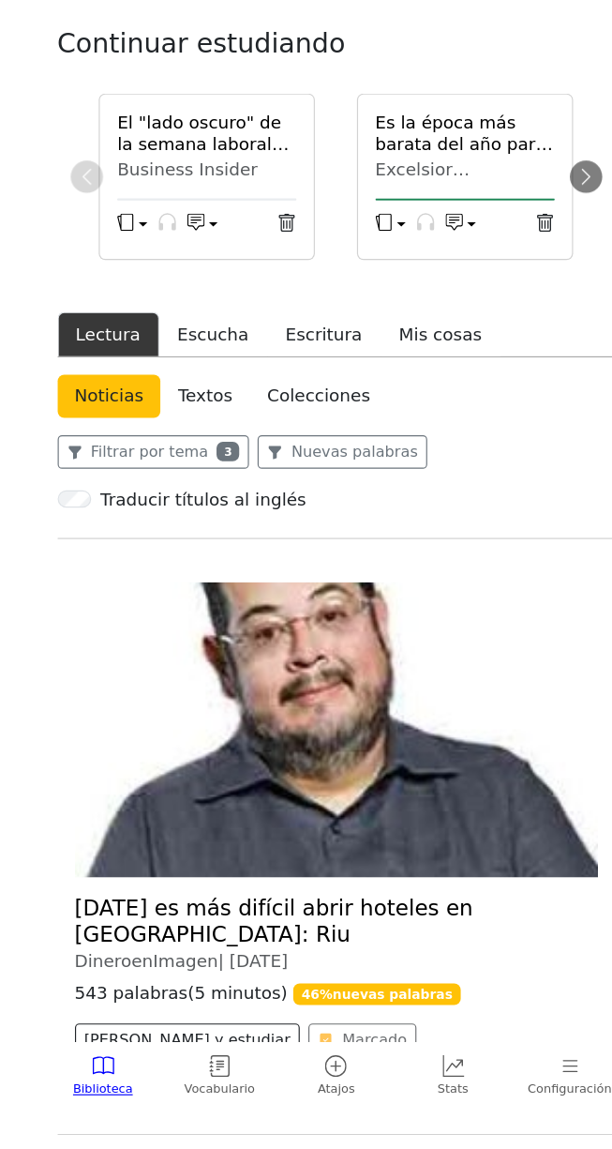
scroll to position [86, 0]
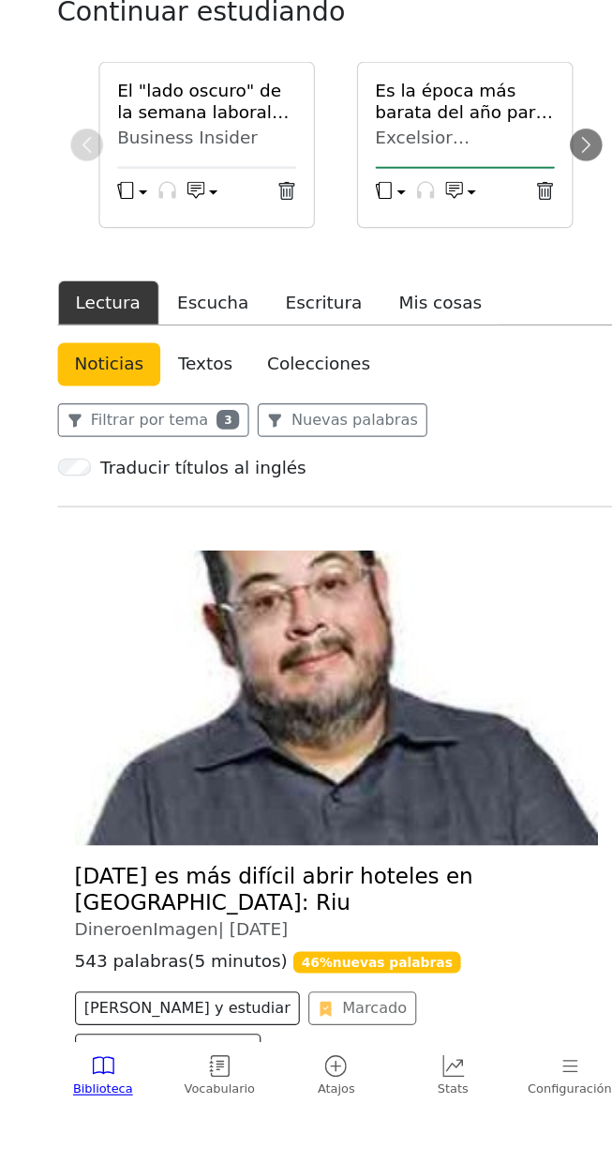
click at [193, 483] on link "Textos" at bounding box center [192, 481] width 77 height 38
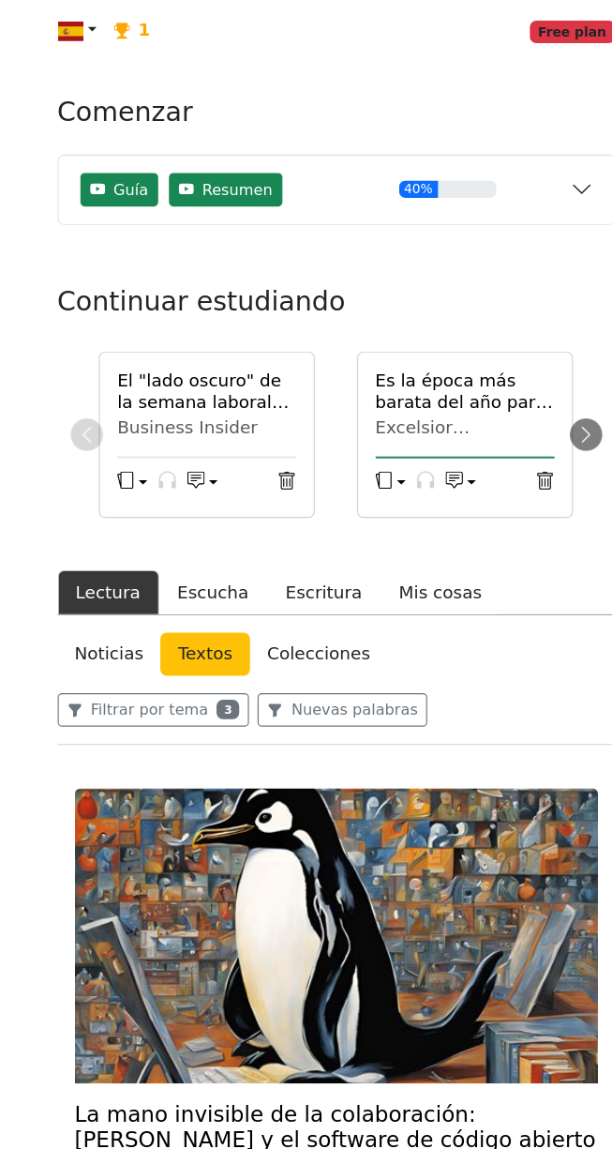
click at [278, 566] on link "Colecciones" at bounding box center [291, 567] width 119 height 38
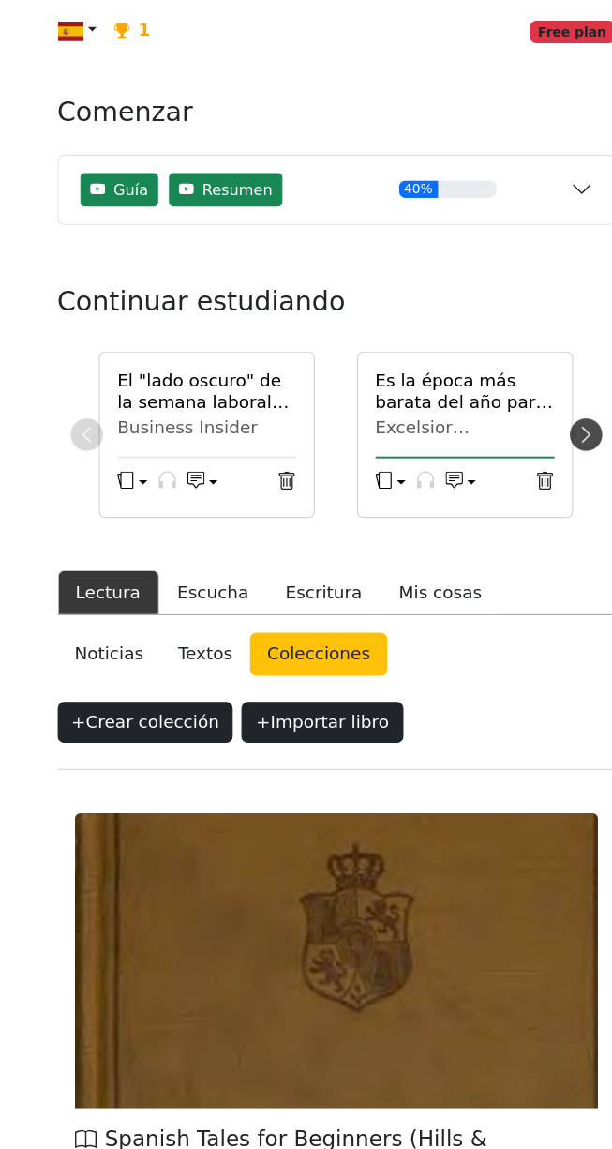
click at [522, 373] on icon at bounding box center [523, 377] width 8 height 14
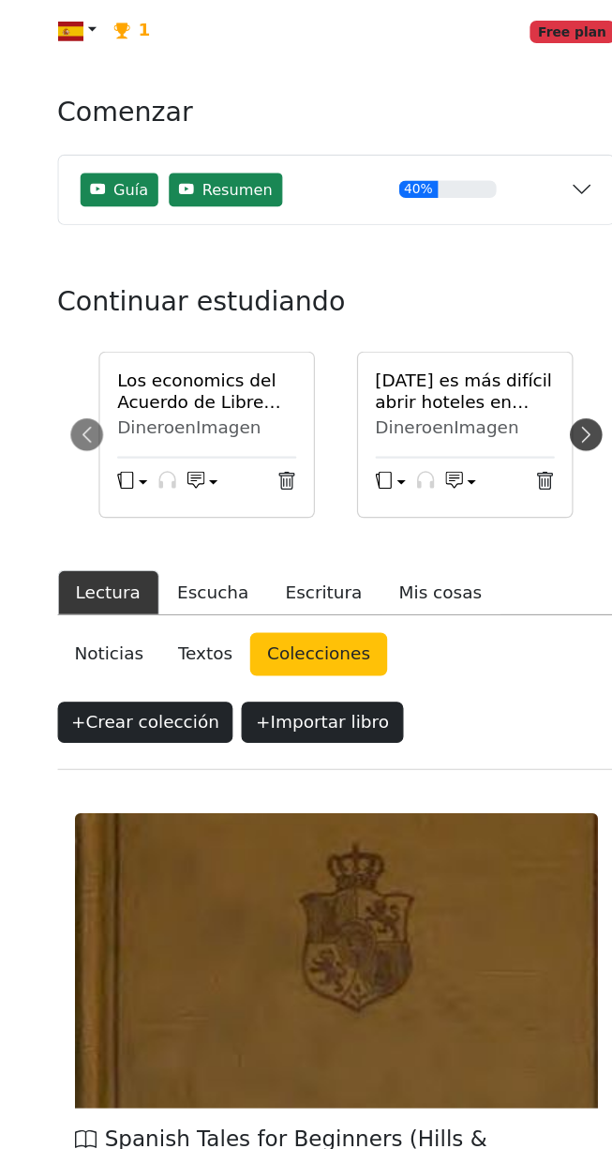
click at [522, 373] on icon at bounding box center [523, 377] width 8 height 14
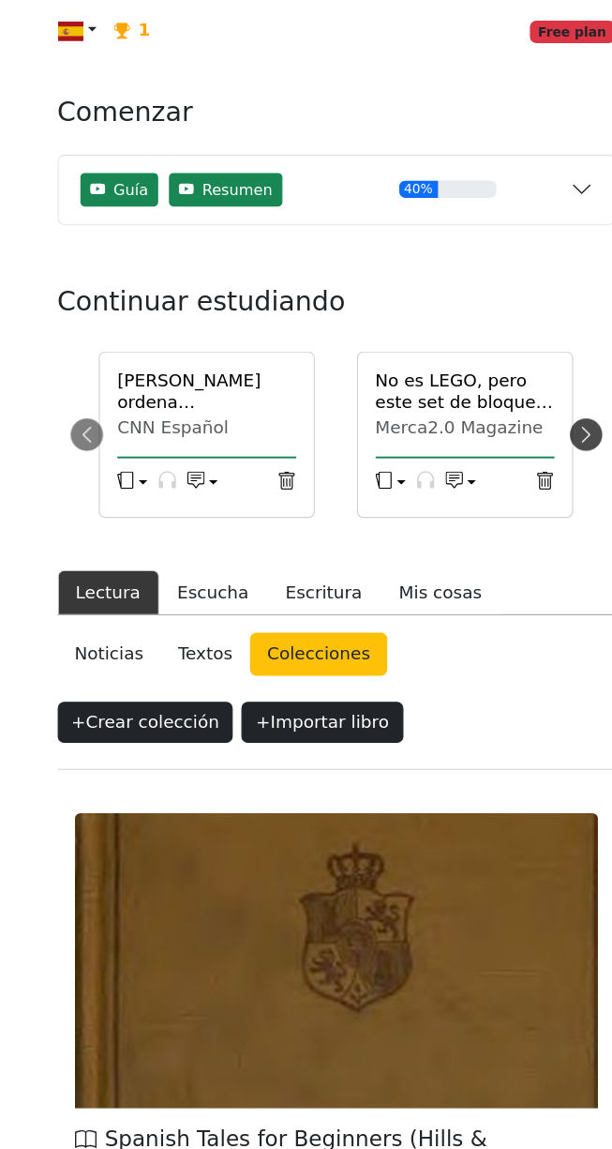
click at [522, 373] on icon at bounding box center [523, 377] width 8 height 14
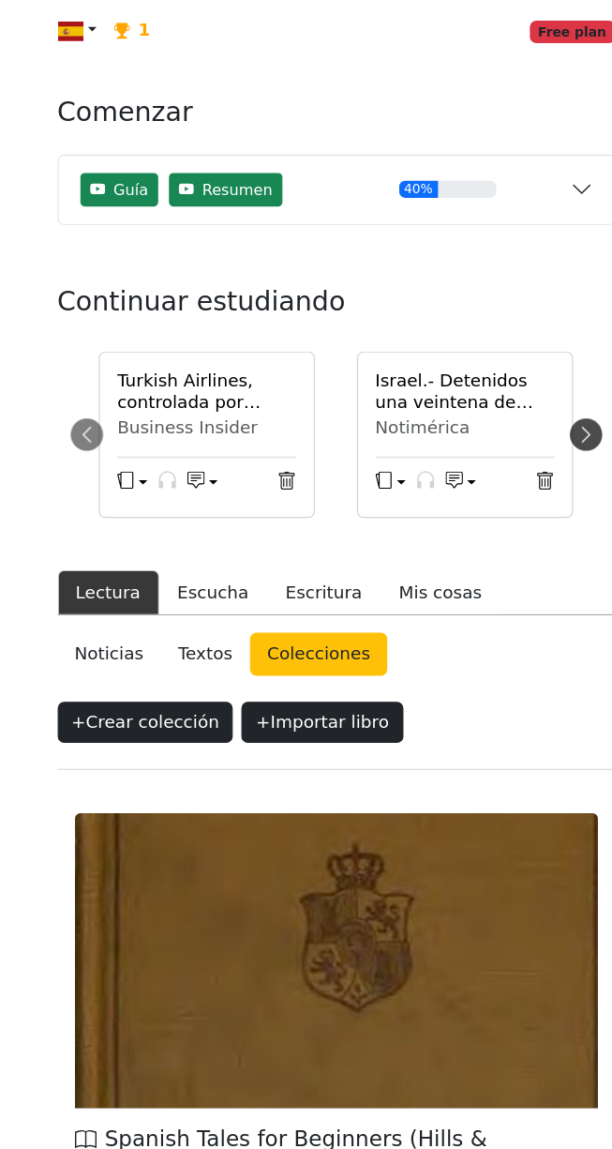
click at [522, 373] on icon at bounding box center [523, 377] width 8 height 14
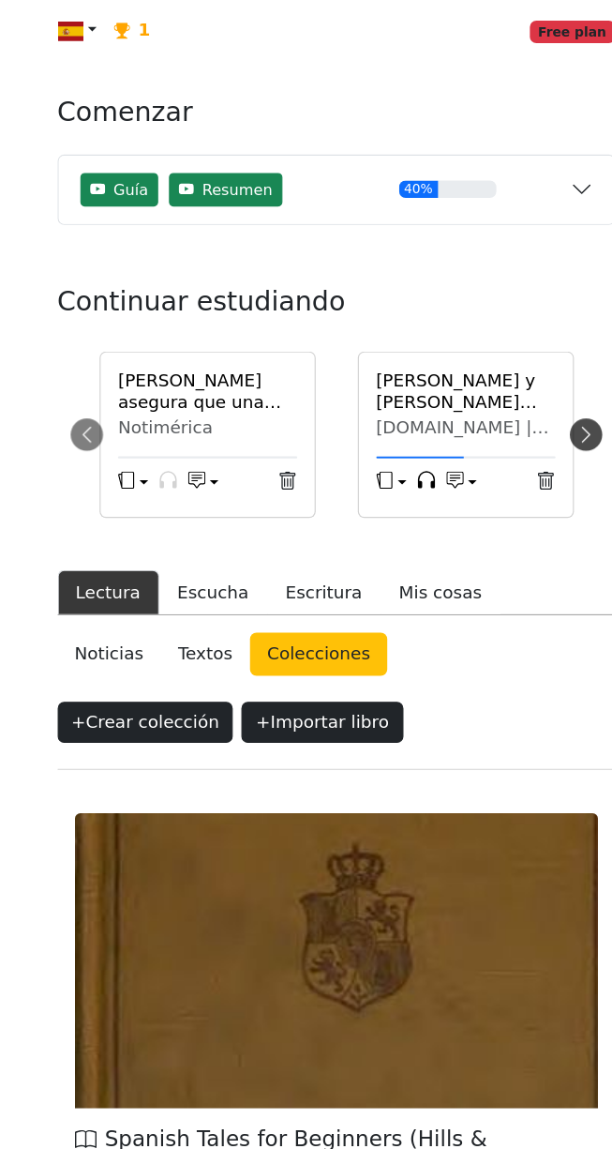
click at [522, 373] on icon at bounding box center [523, 377] width 8 height 14
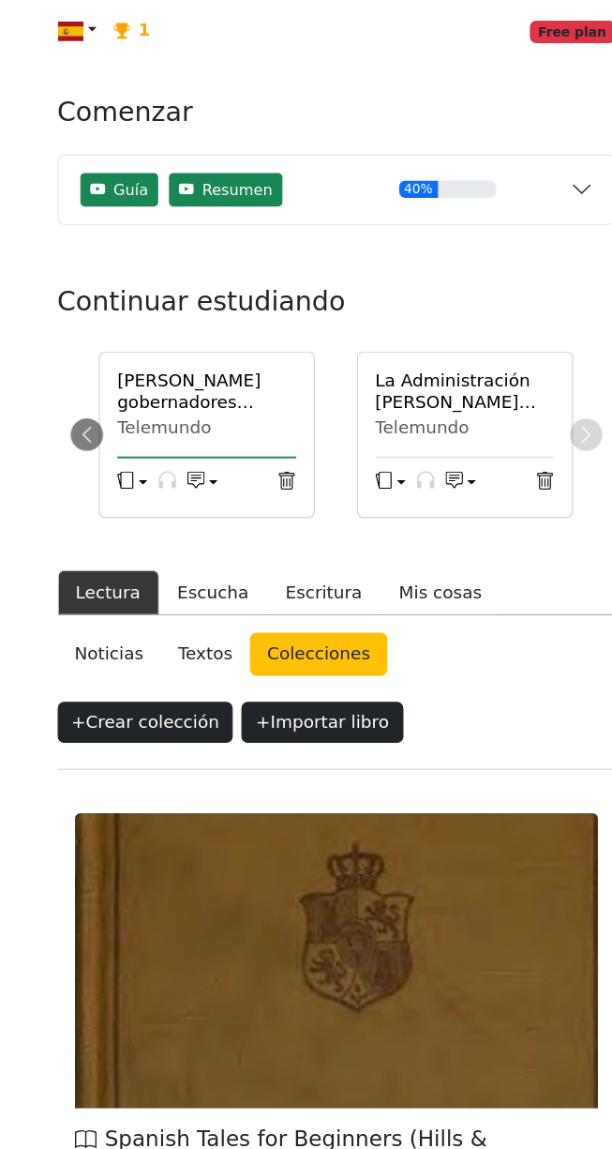
click at [416, 345] on h6 "La Administración Trump examinará con más rigor el requisito de "buen carácter …" at bounding box center [418, 339] width 156 height 36
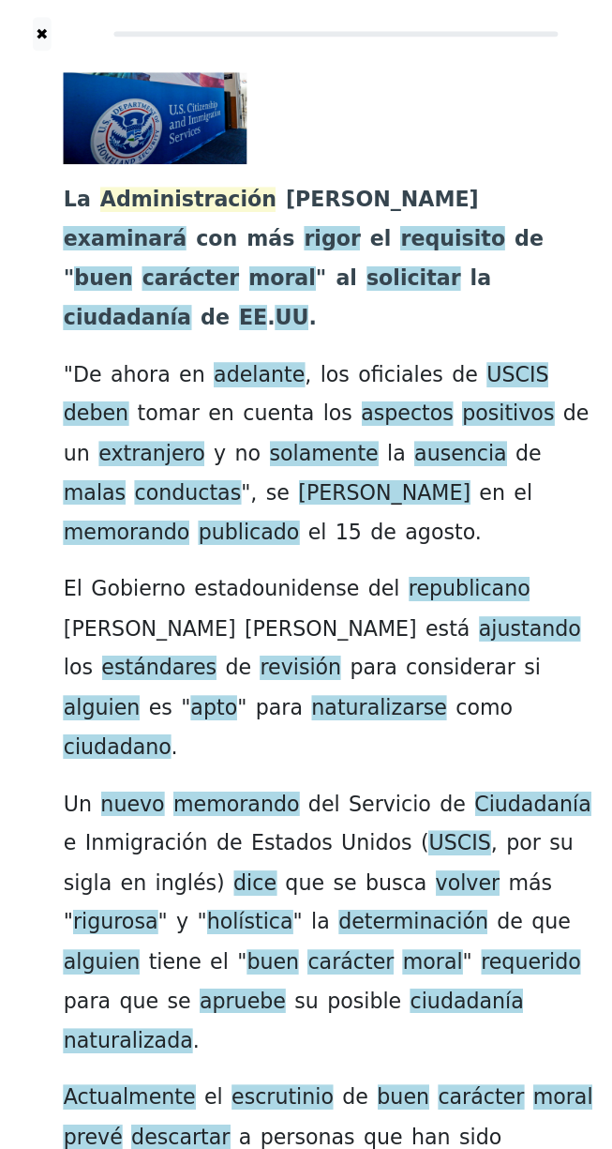
click at [181, 175] on span "Administración" at bounding box center [177, 173] width 153 height 23
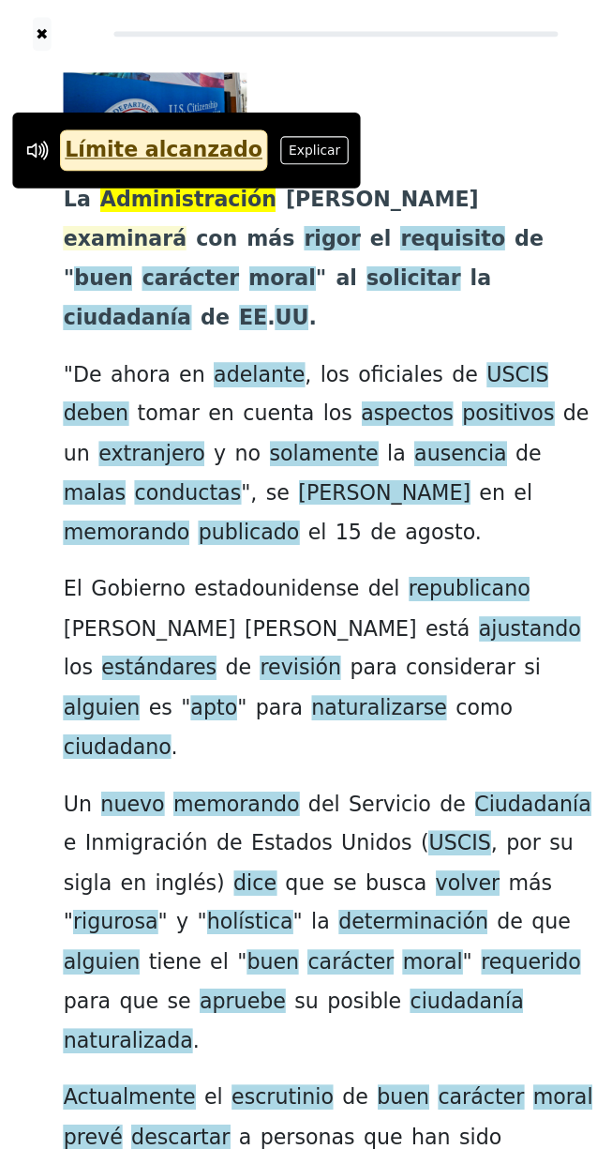
click at [176, 196] on span "examinará" at bounding box center [122, 207] width 107 height 23
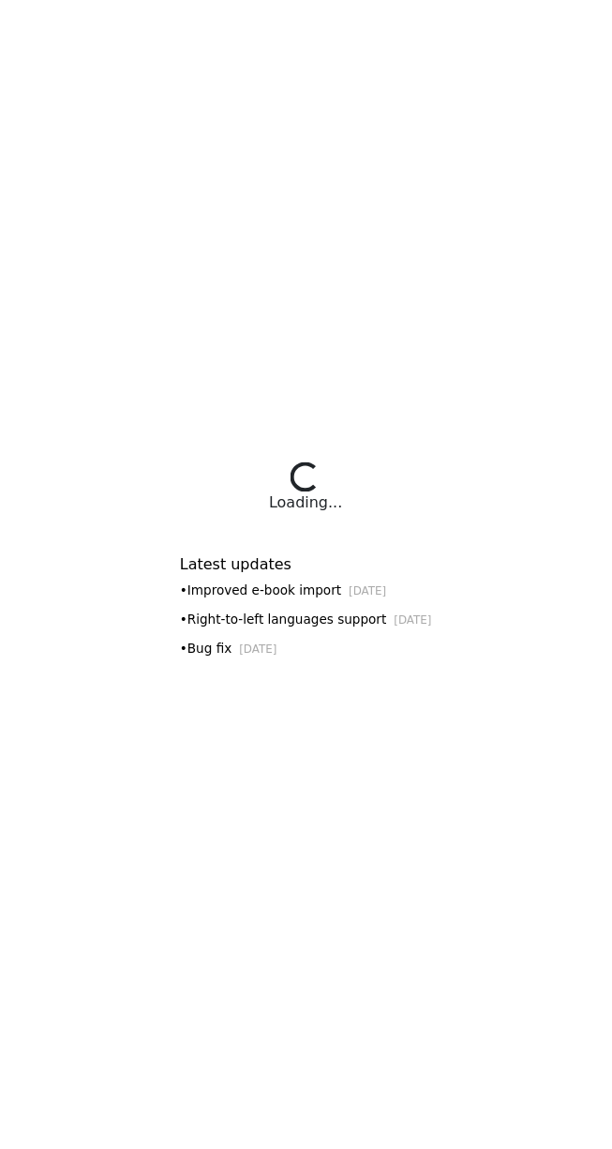
select select "**********"
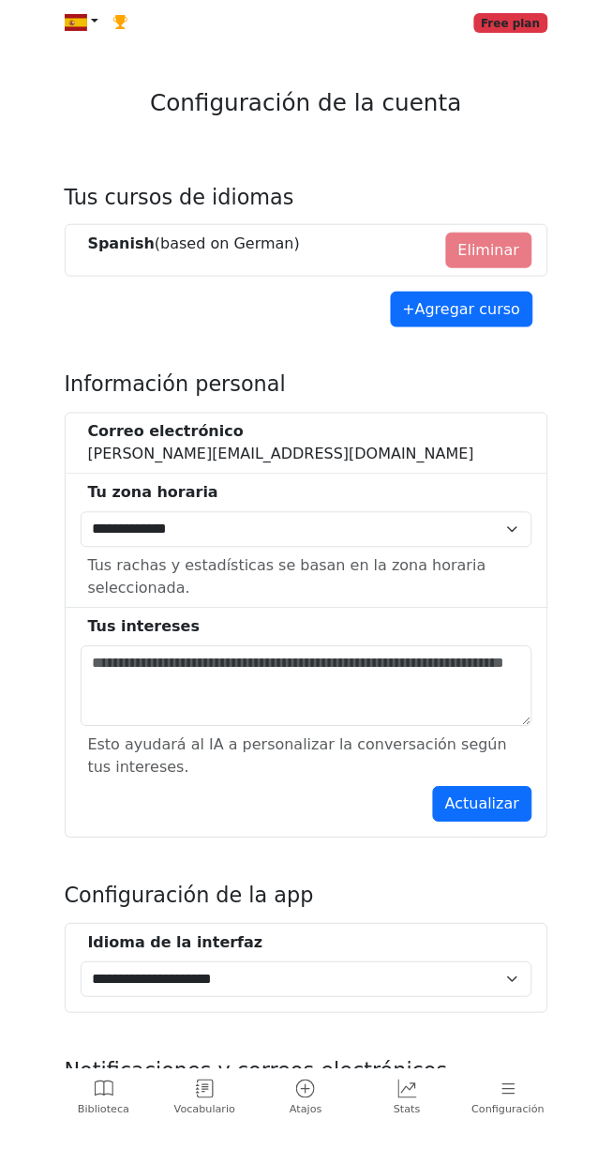
select select "******"
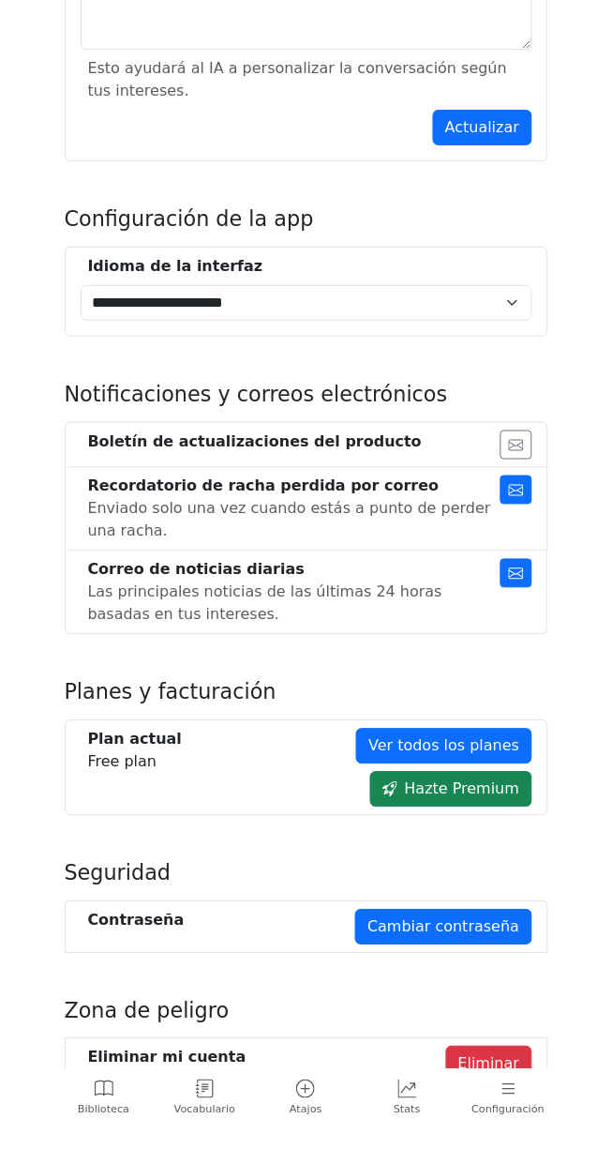
scroll to position [815, 0]
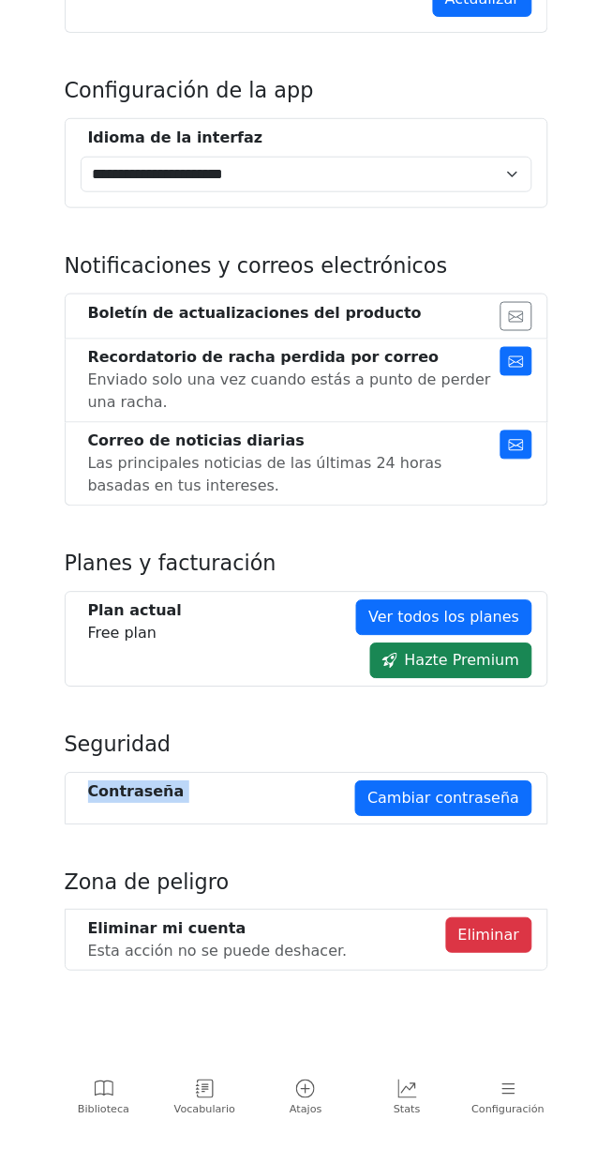
drag, startPoint x: 69, startPoint y: 875, endPoint x: 575, endPoint y: 939, distance: 509.5
click at [575, 939] on div "**********" at bounding box center [306, 168] width 612 height 1966
click at [514, 942] on button "Eliminar" at bounding box center [489, 936] width 86 height 36
